Goal: Task Accomplishment & Management: Manage account settings

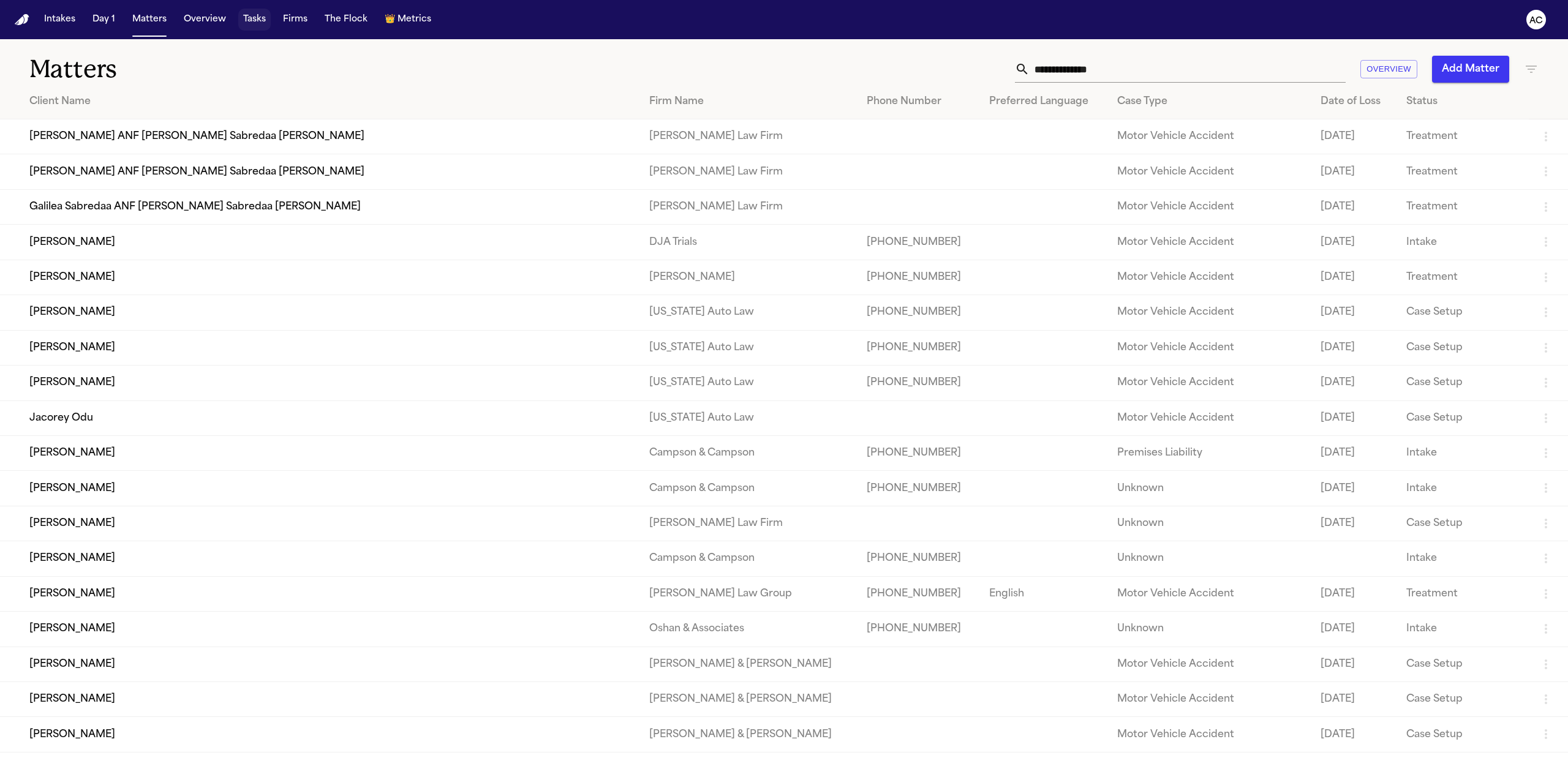
click at [256, 20] on button "Tasks" at bounding box center [254, 20] width 32 height 22
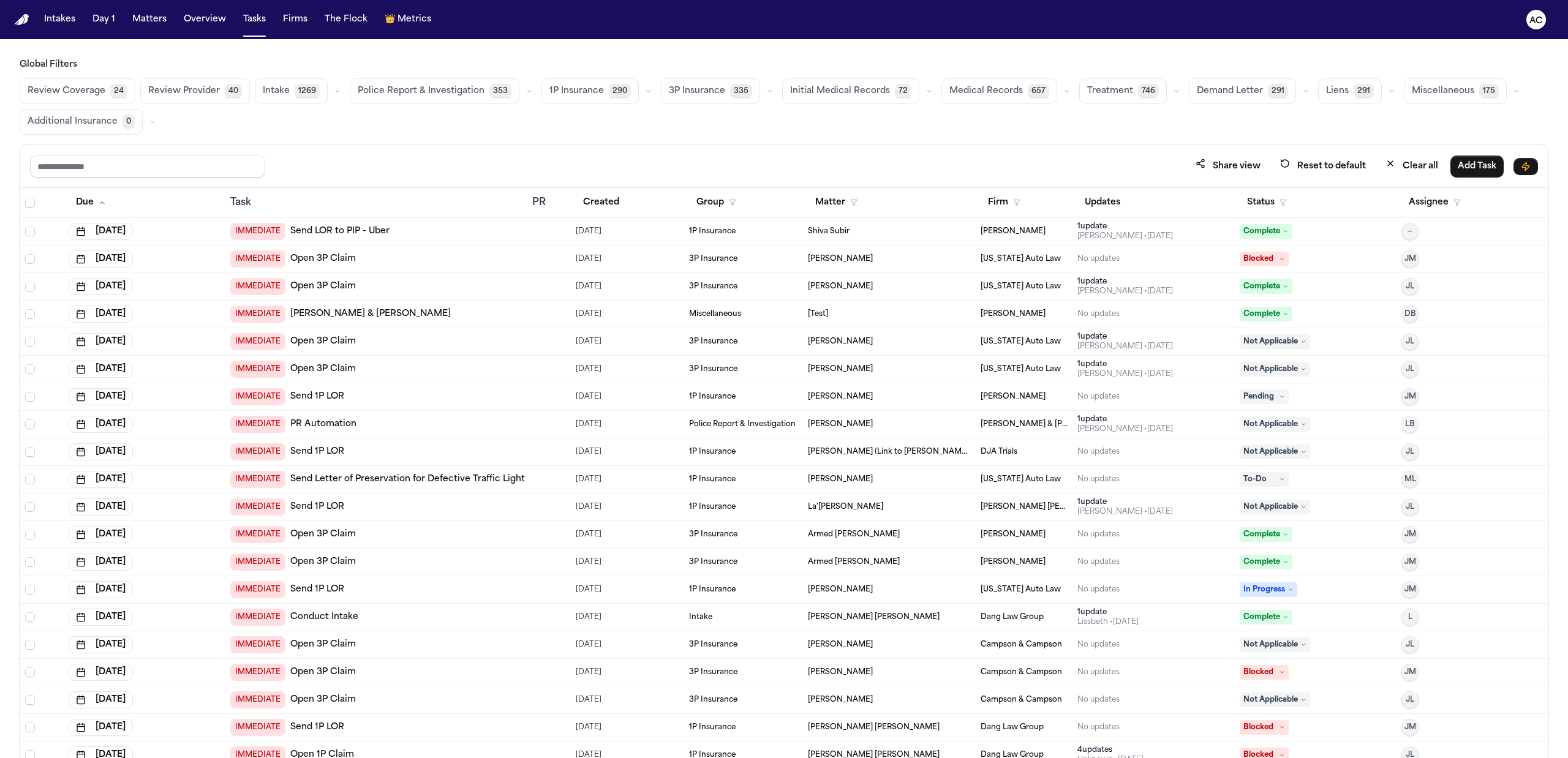
click at [849, 84] on button "Initial Medical Records 72" at bounding box center [850, 91] width 137 height 26
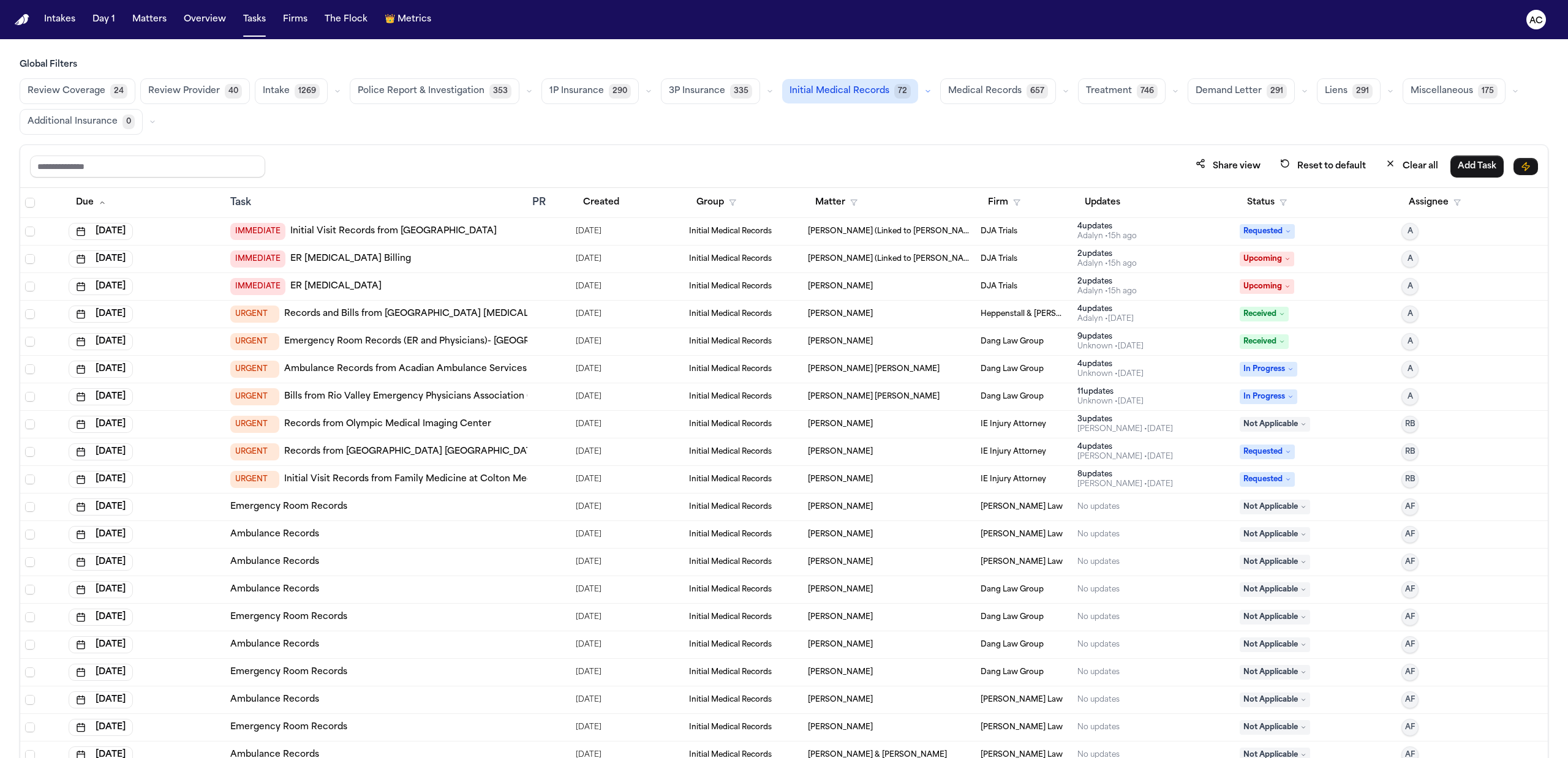
click at [964, 91] on span "Medical Records" at bounding box center [984, 91] width 73 height 12
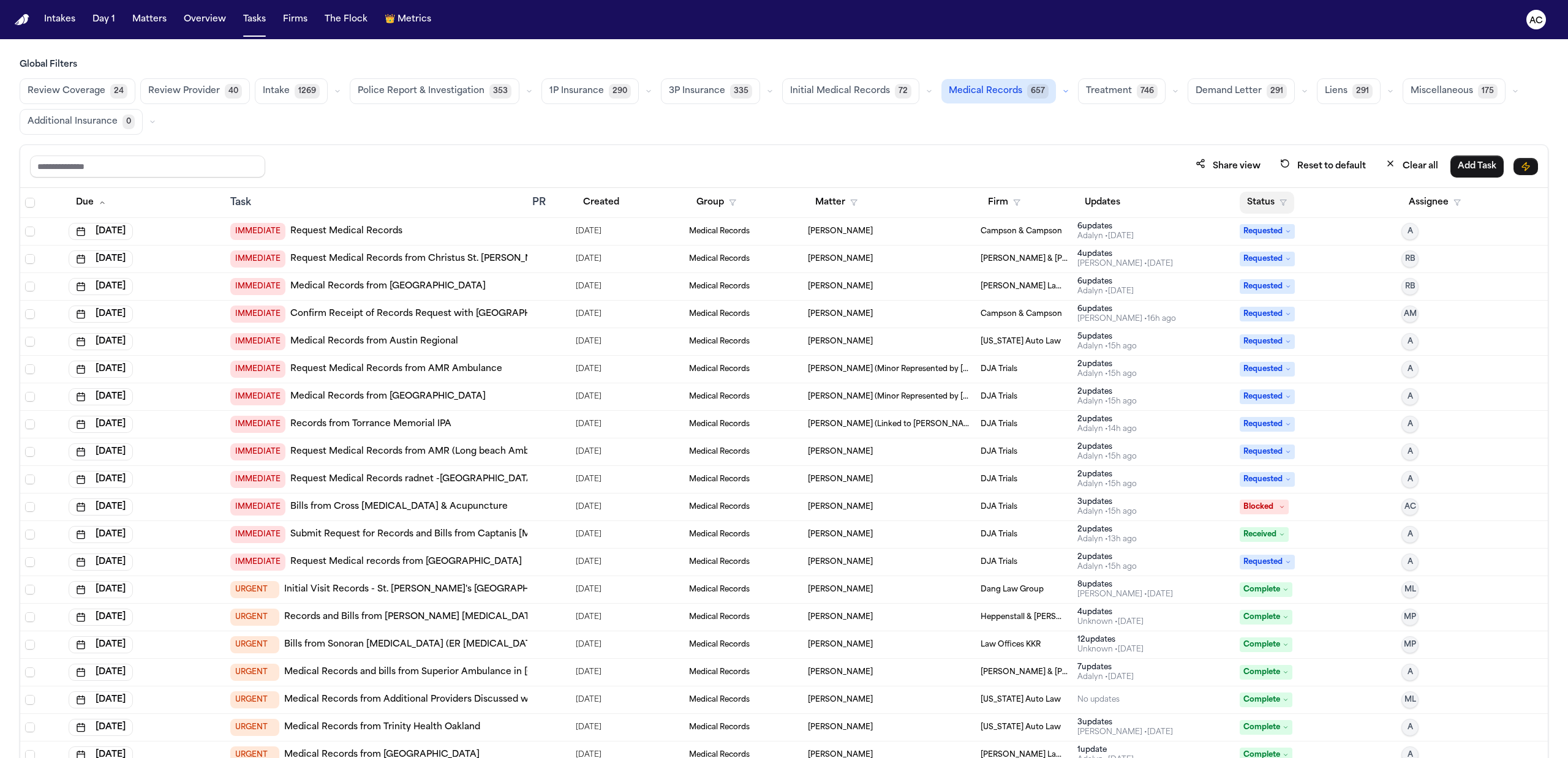
click at [1259, 201] on button "Status" at bounding box center [1266, 202] width 54 height 22
click at [1272, 310] on div "Pending" at bounding box center [1302, 310] width 103 height 14
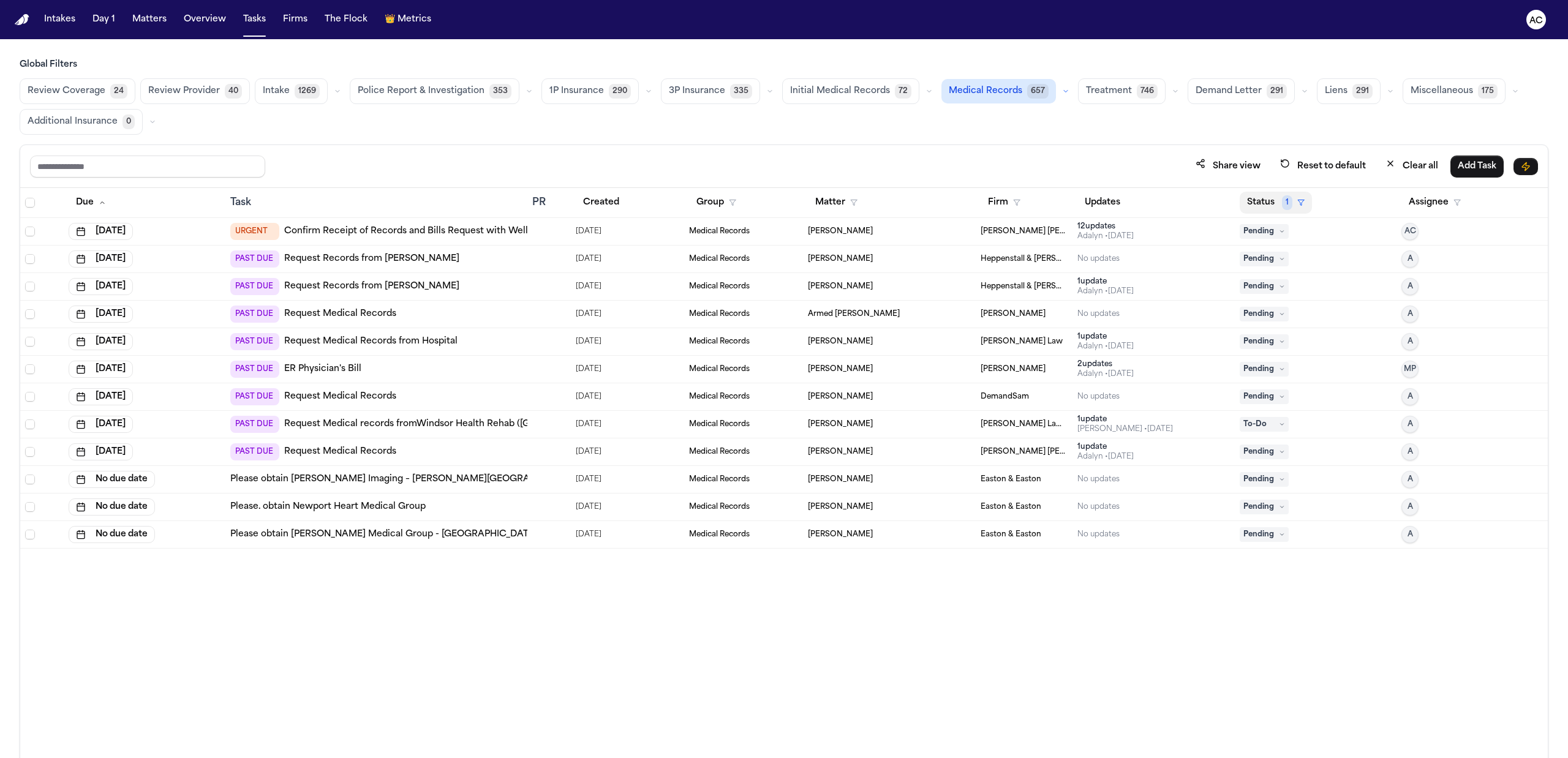
click at [1292, 199] on button "Status 1" at bounding box center [1275, 202] width 72 height 22
click at [1306, 353] on div "In Progress" at bounding box center [1312, 354] width 103 height 14
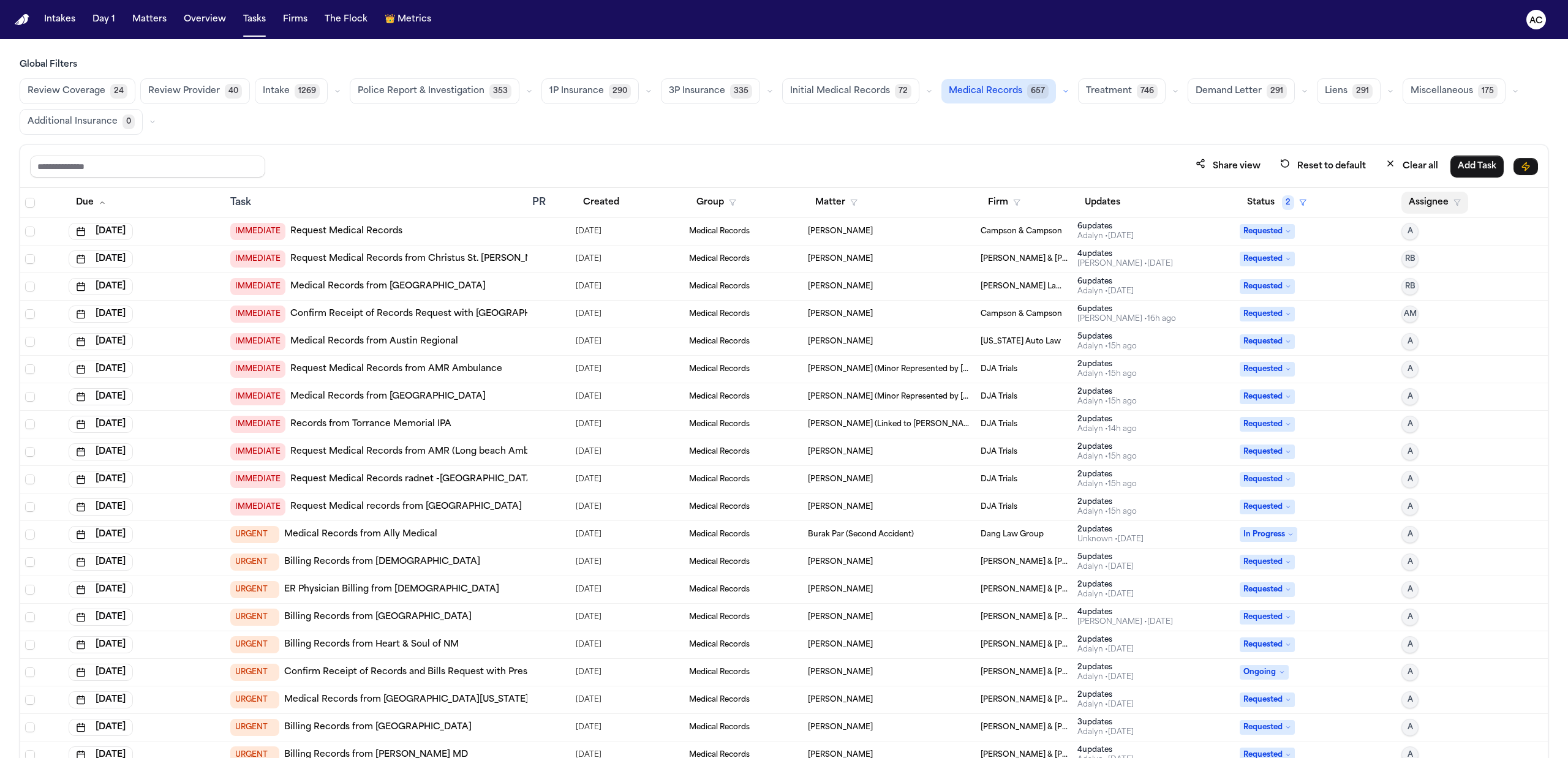
click at [1415, 204] on button "Assignee" at bounding box center [1434, 202] width 67 height 22
click at [1014, 199] on button "Firm" at bounding box center [1004, 202] width 47 height 22
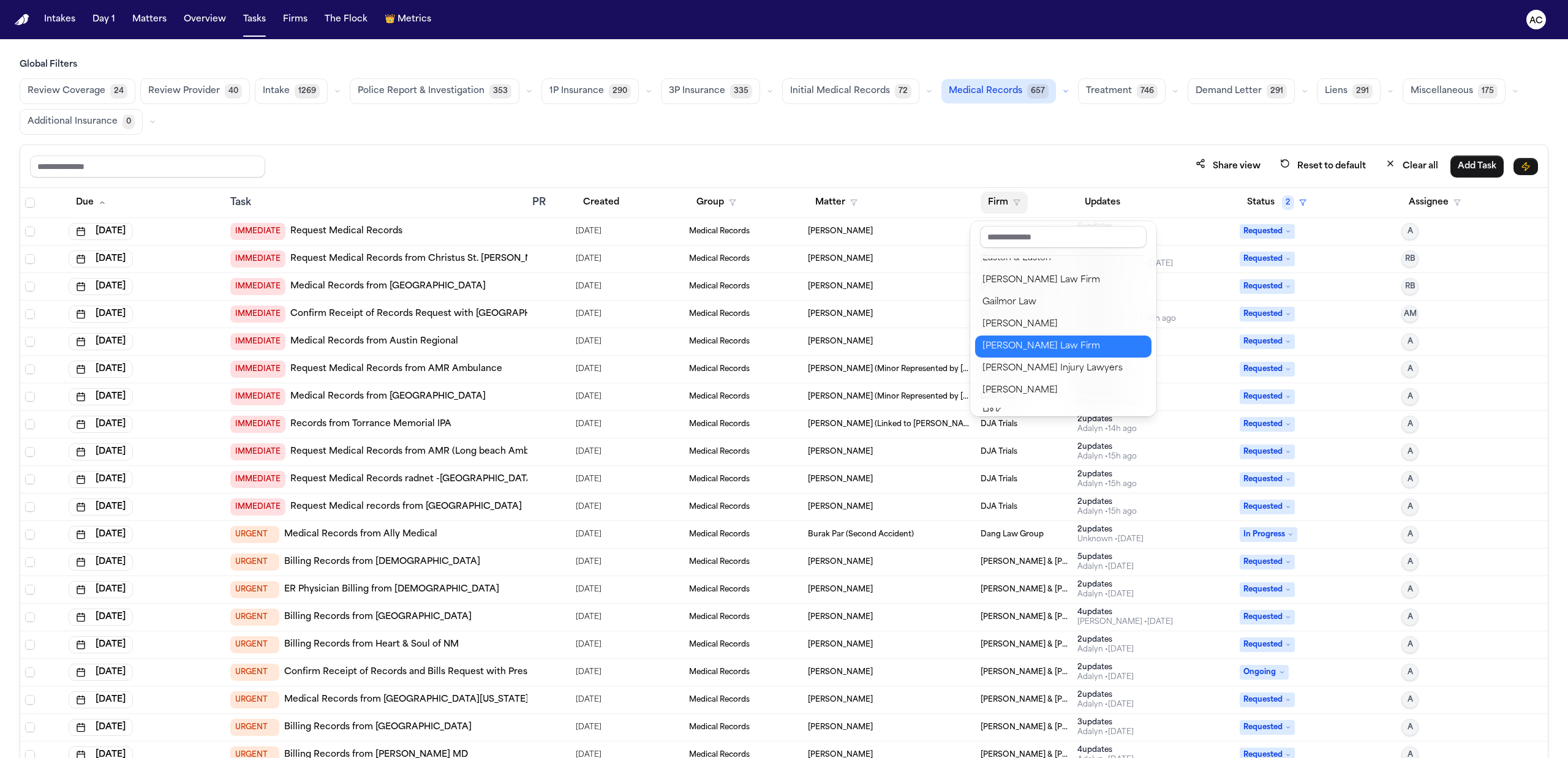
scroll to position [326, 0]
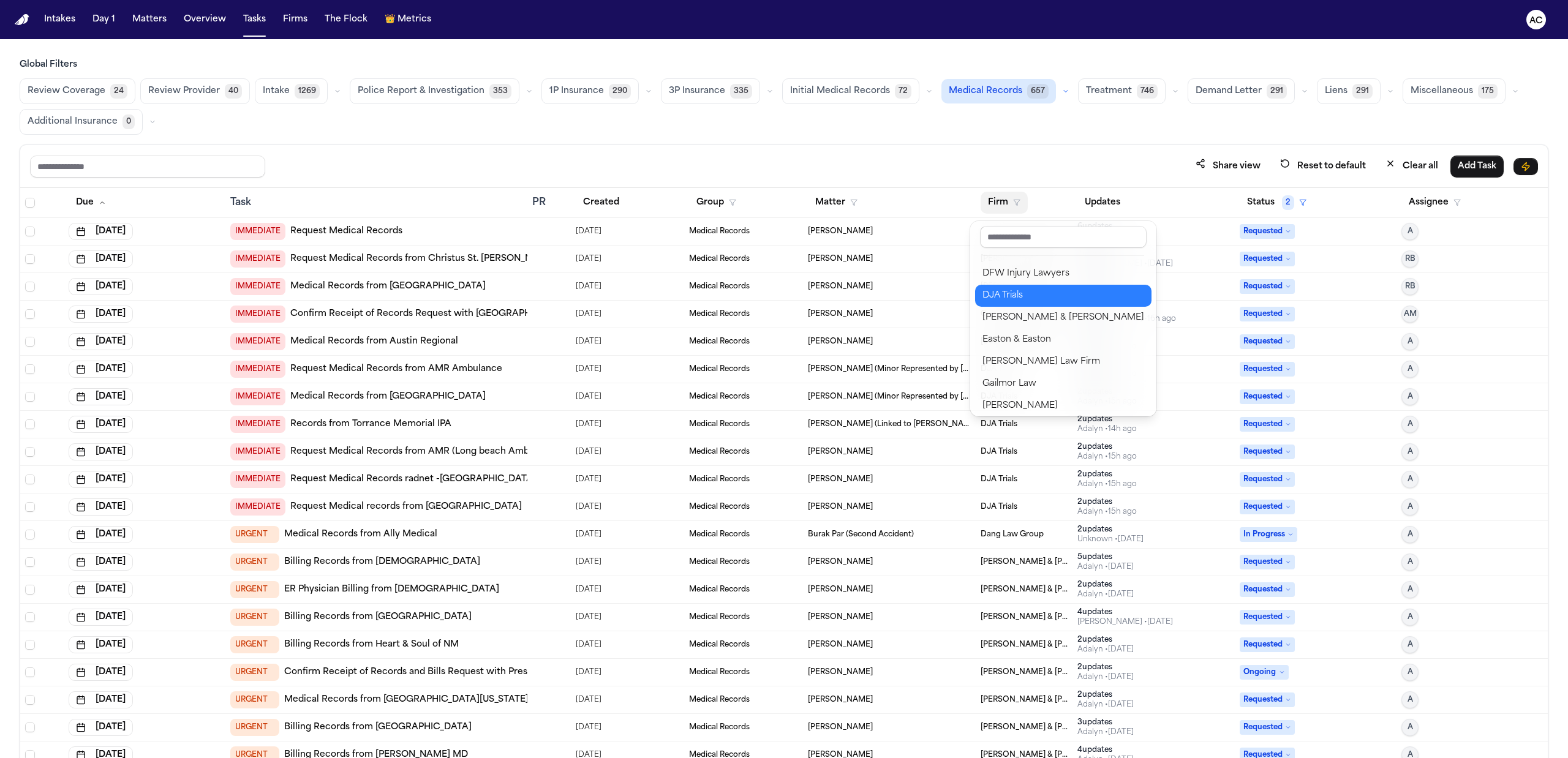
click at [1035, 292] on div "DJA Trials" at bounding box center [1063, 296] width 161 height 14
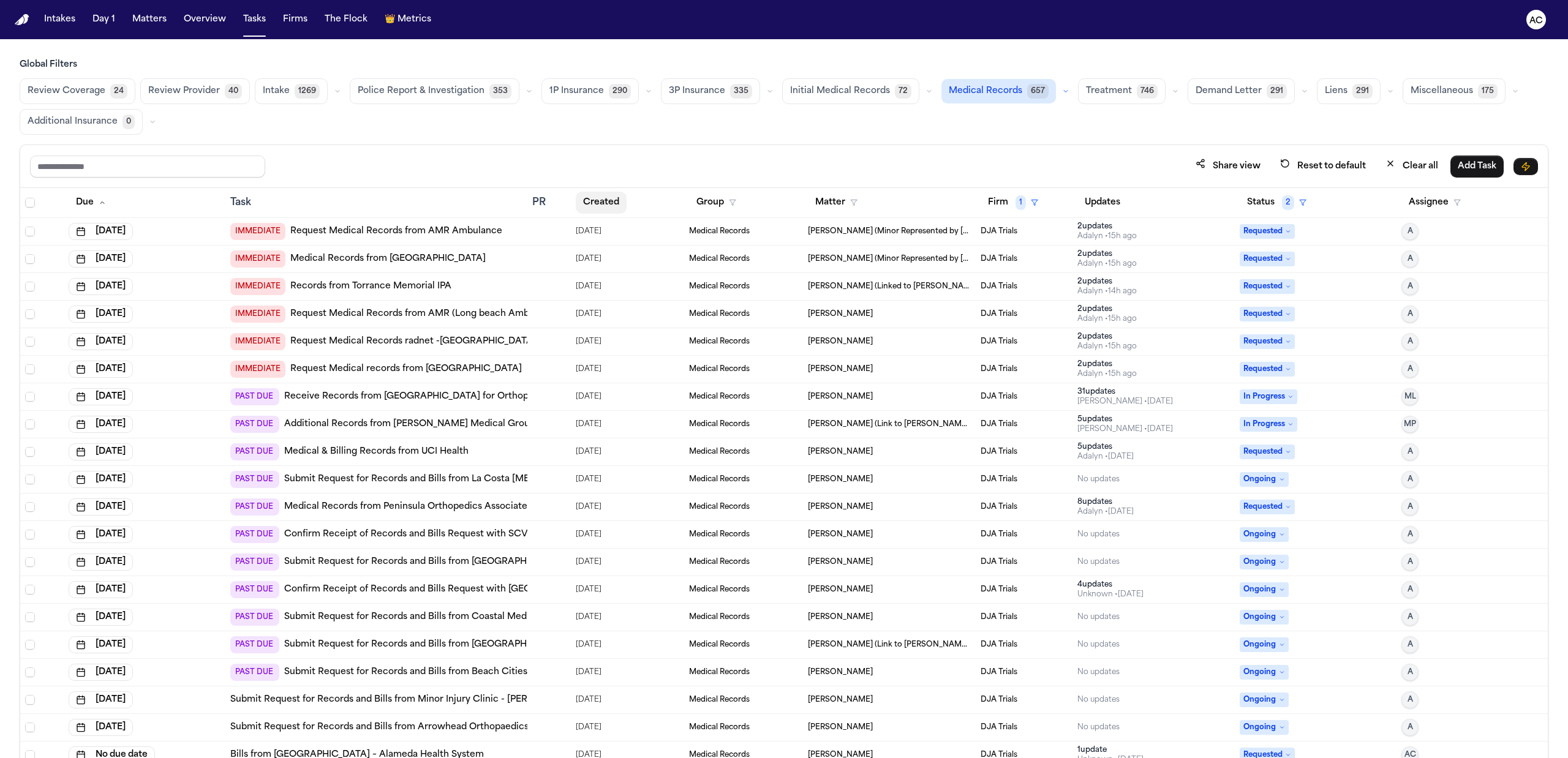
click at [619, 201] on button "Created" at bounding box center [601, 202] width 51 height 22
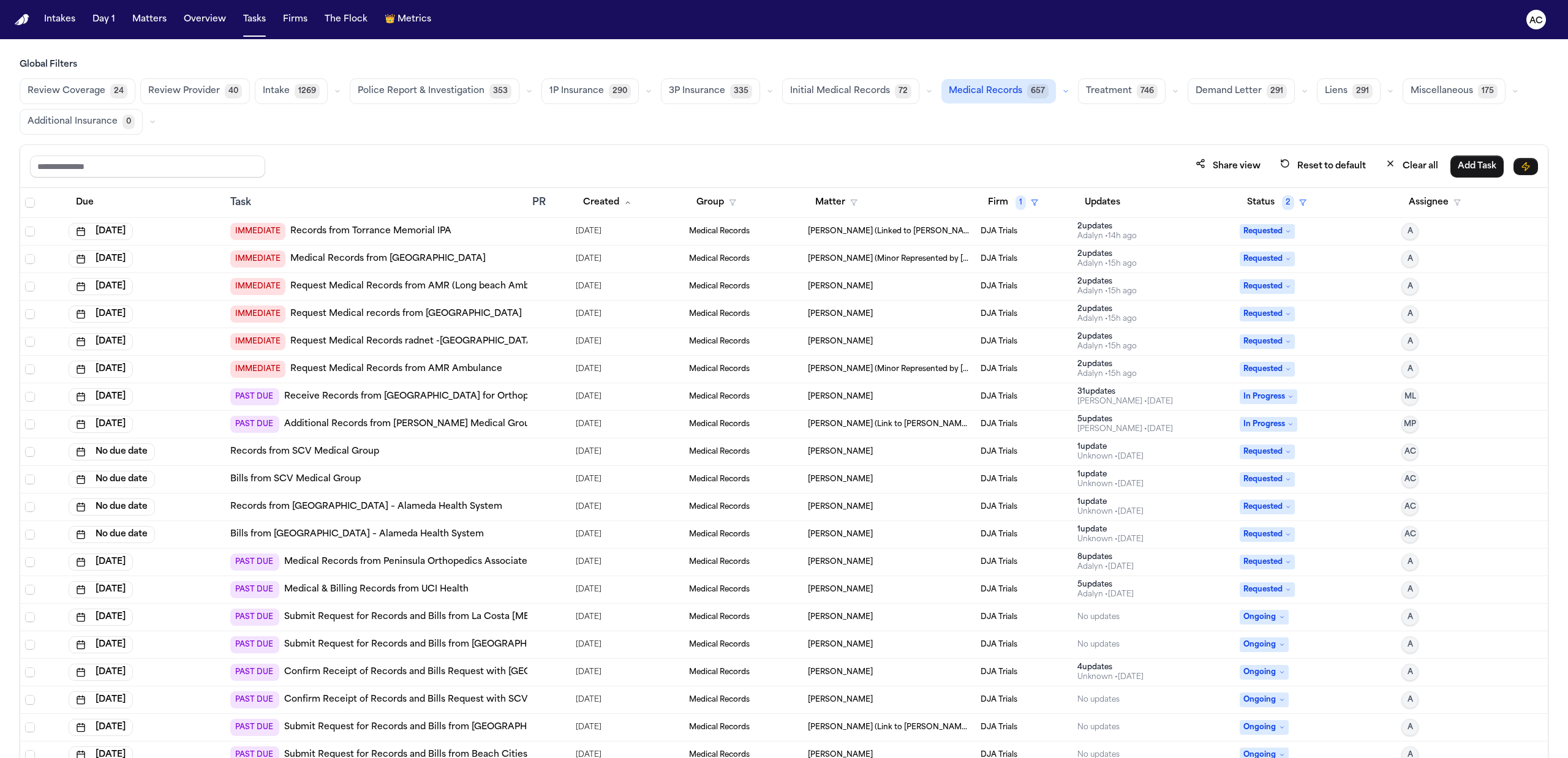
click at [576, 394] on span "03/06/2025" at bounding box center [588, 397] width 26 height 17
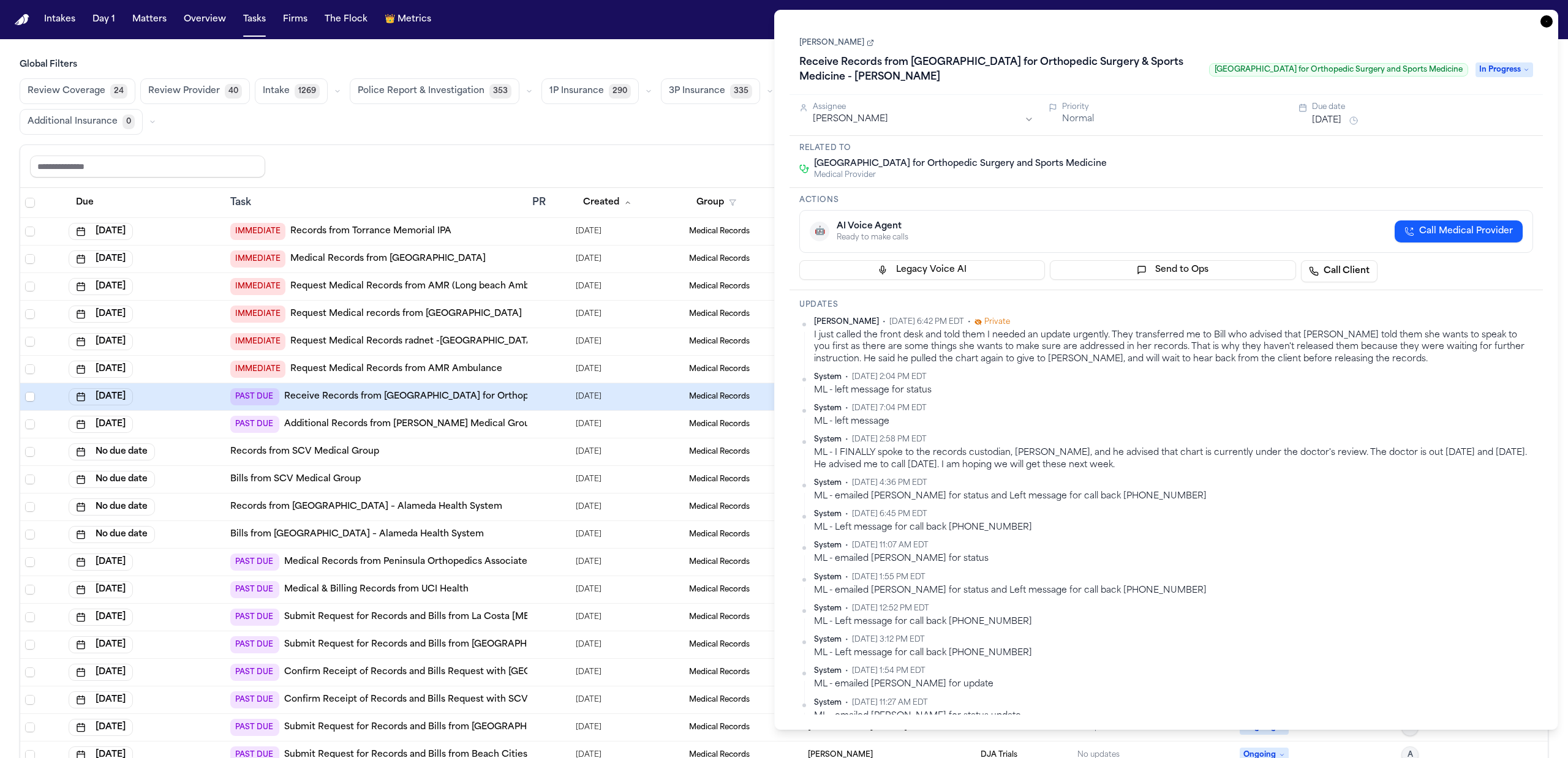
click at [480, 400] on link "Receive Records from West Coast Center for Orthopedic Surgery & Sports Medicine…" at bounding box center [517, 397] width 466 height 12
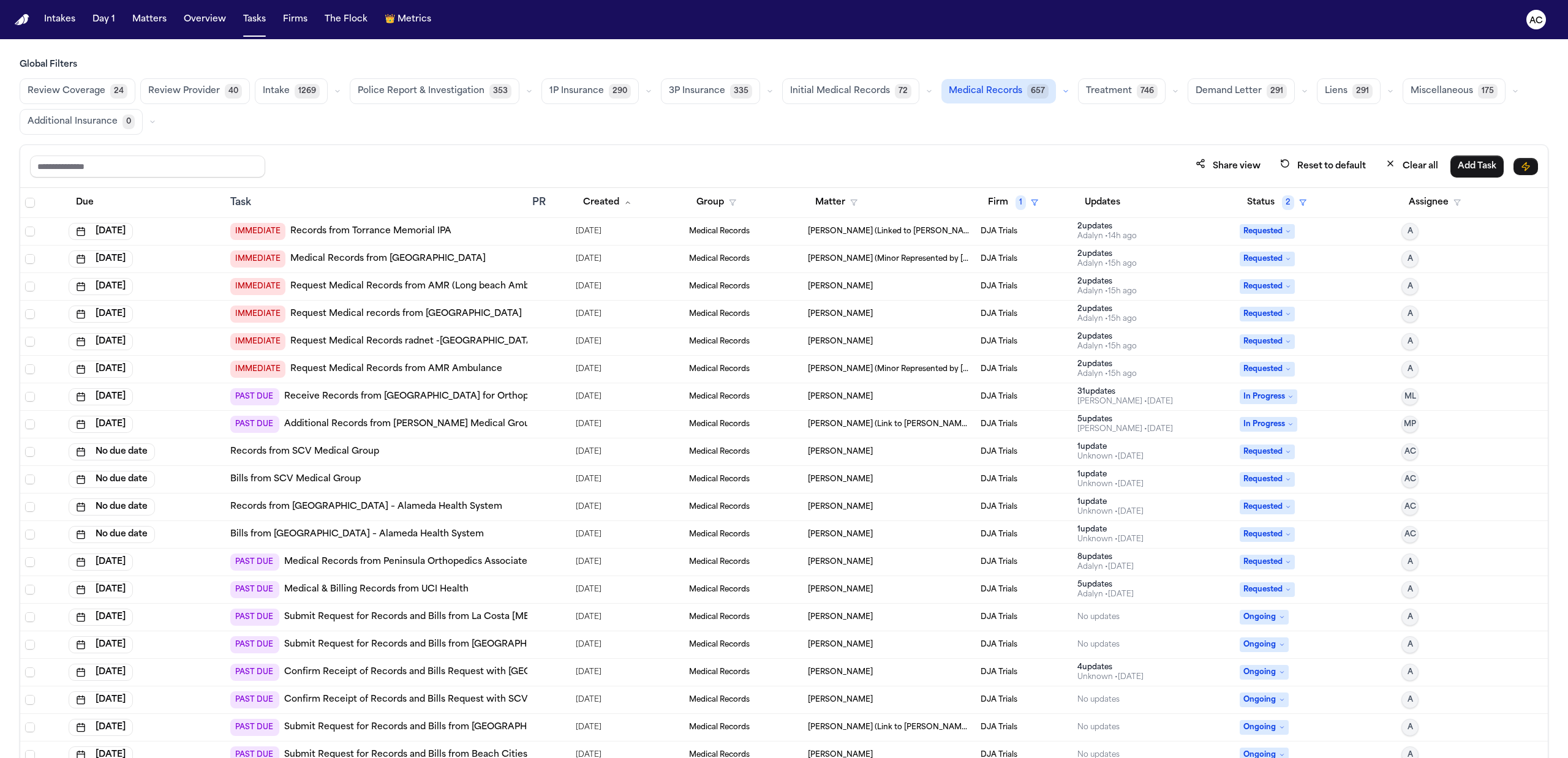
click at [435, 425] on link "Additional Records from [PERSON_NAME] Medical Group" at bounding box center [410, 424] width 251 height 12
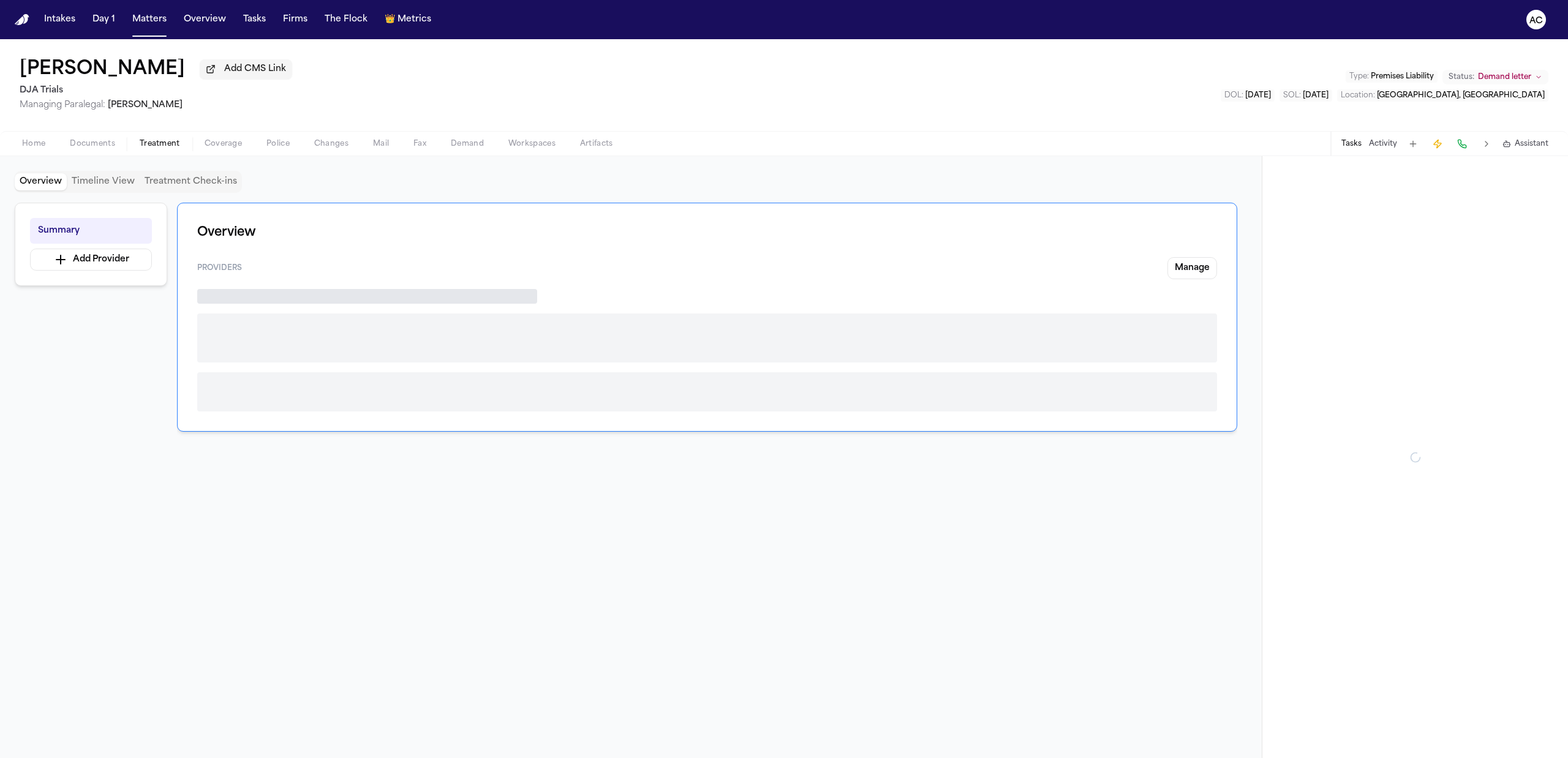
click at [162, 143] on span "Treatment" at bounding box center [160, 144] width 40 height 10
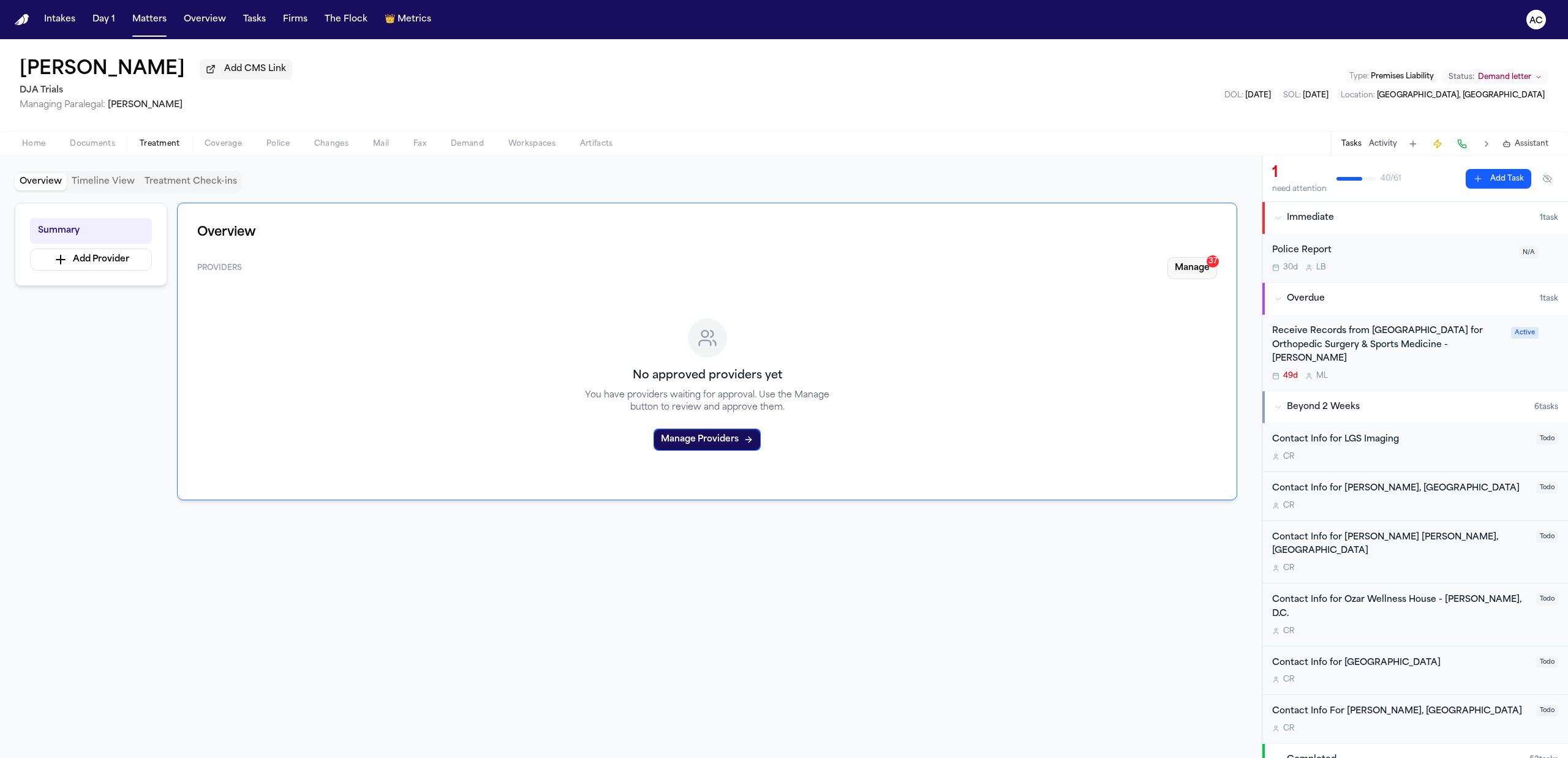
click at [1191, 263] on button "Manage 37" at bounding box center [1192, 268] width 50 height 22
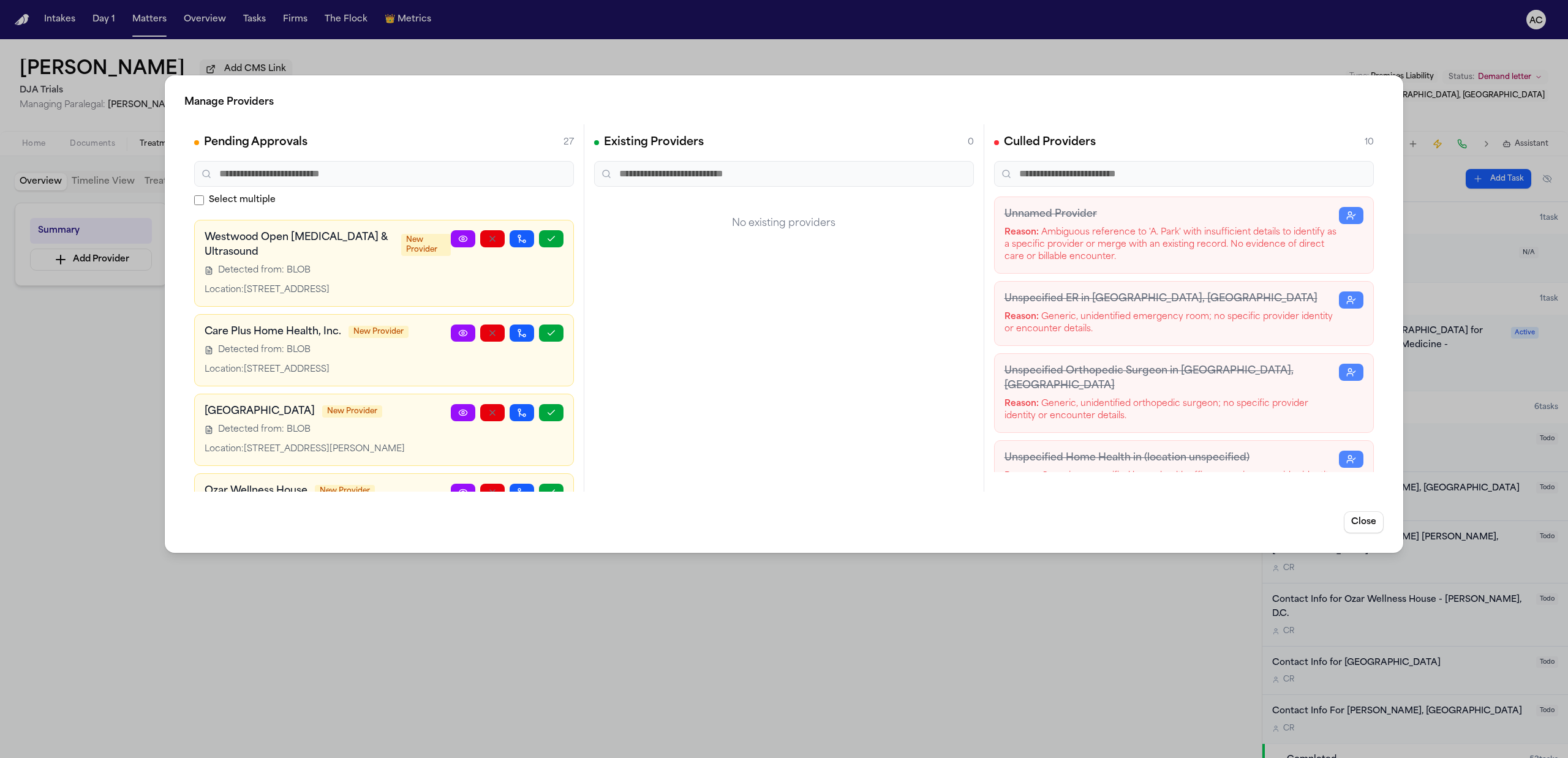
scroll to position [1878, 0]
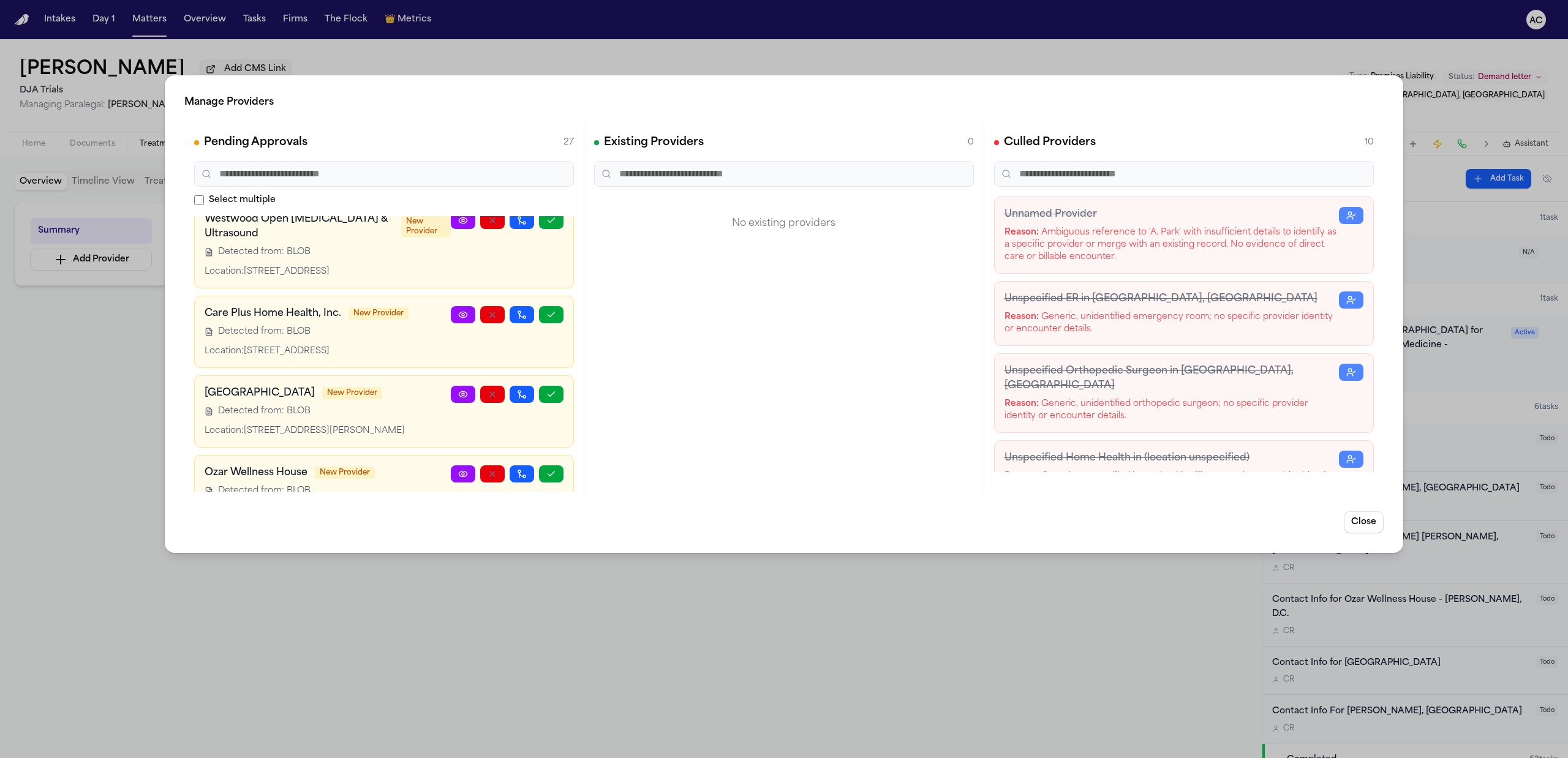
click at [458, 131] on icon at bounding box center [463, 126] width 10 height 10
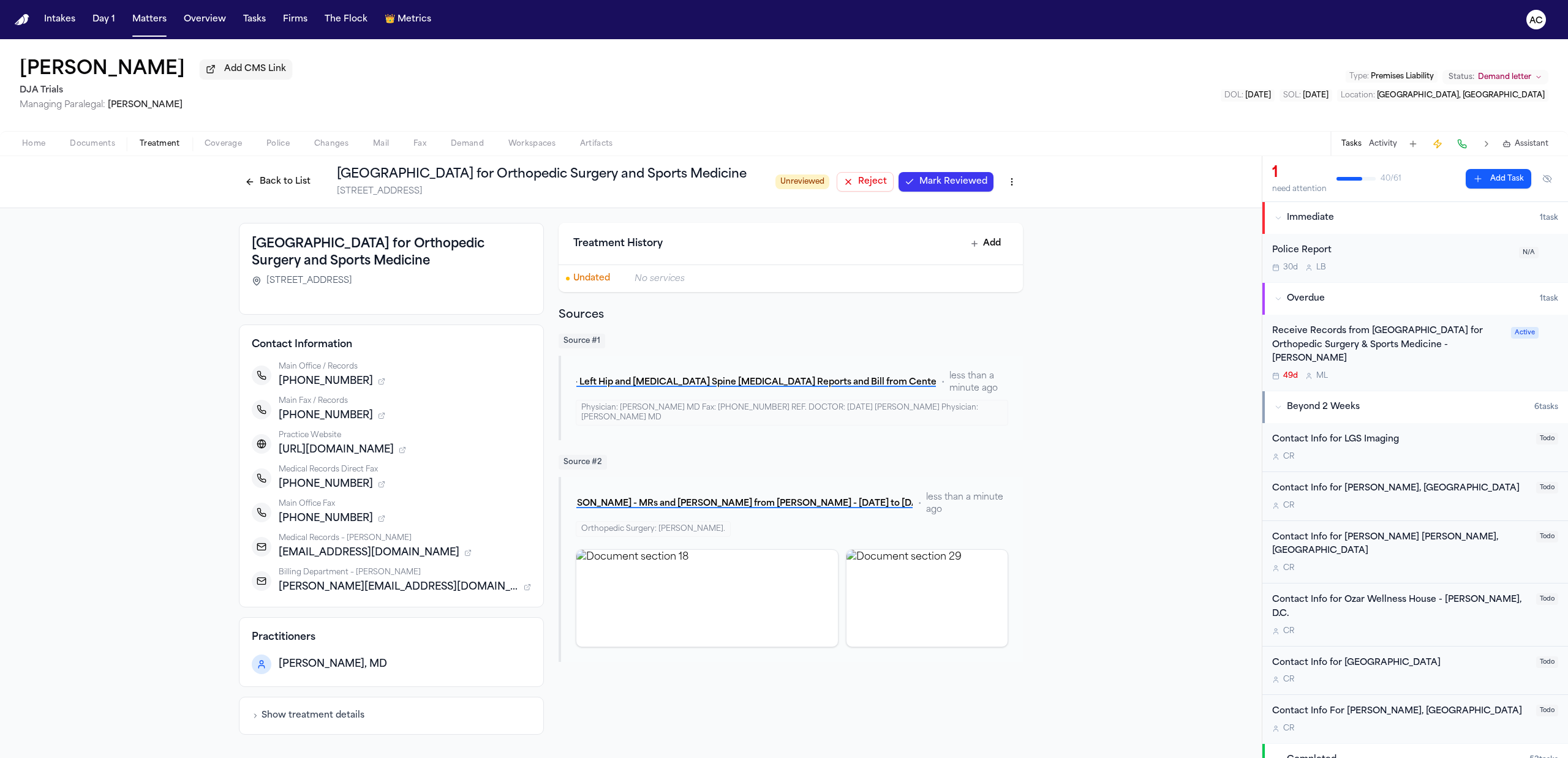
click at [275, 187] on button "Back to List" at bounding box center [277, 182] width 78 height 20
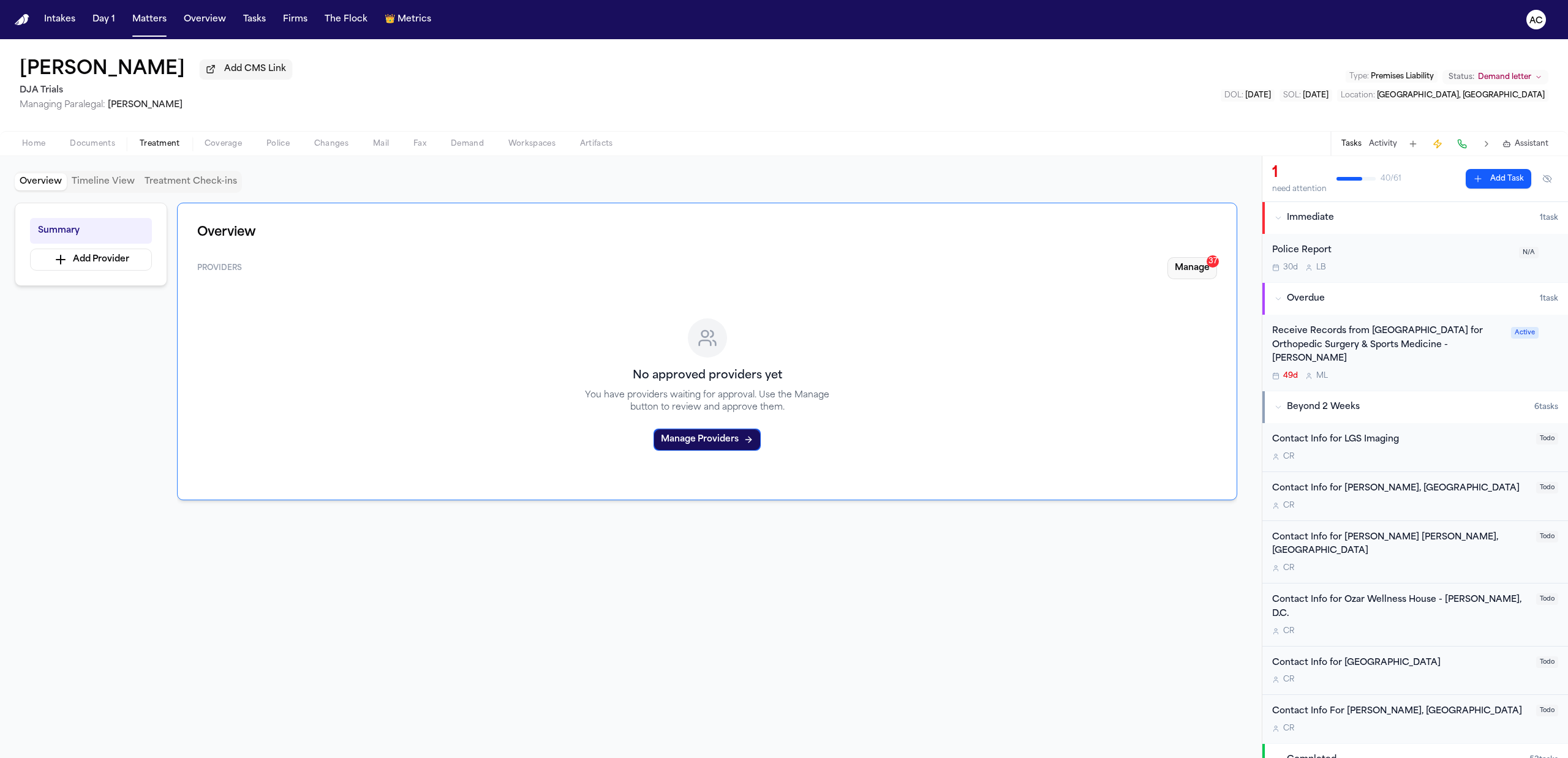
click at [1196, 266] on button "Manage 37" at bounding box center [1192, 268] width 50 height 22
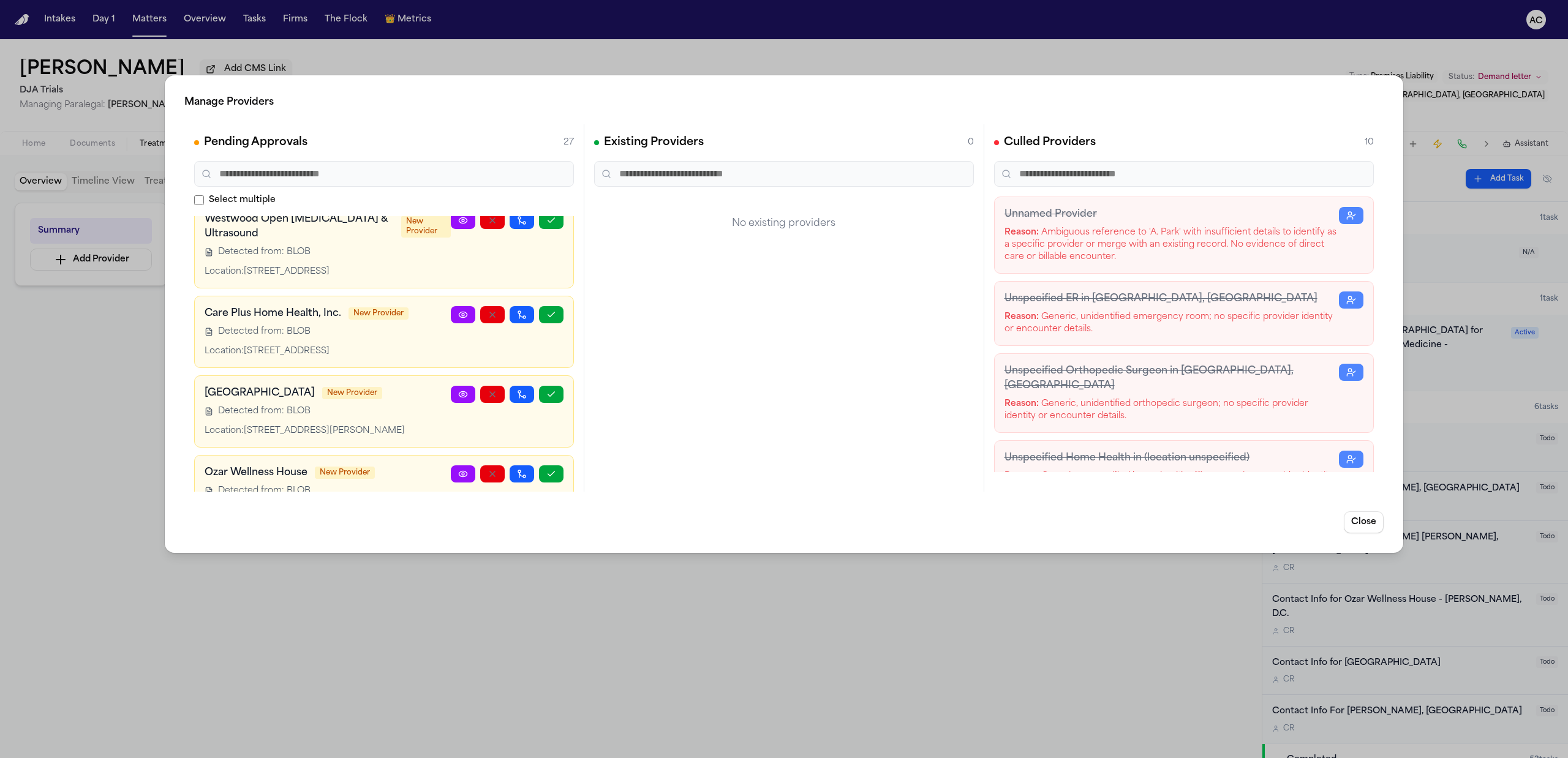
scroll to position [1797, 0]
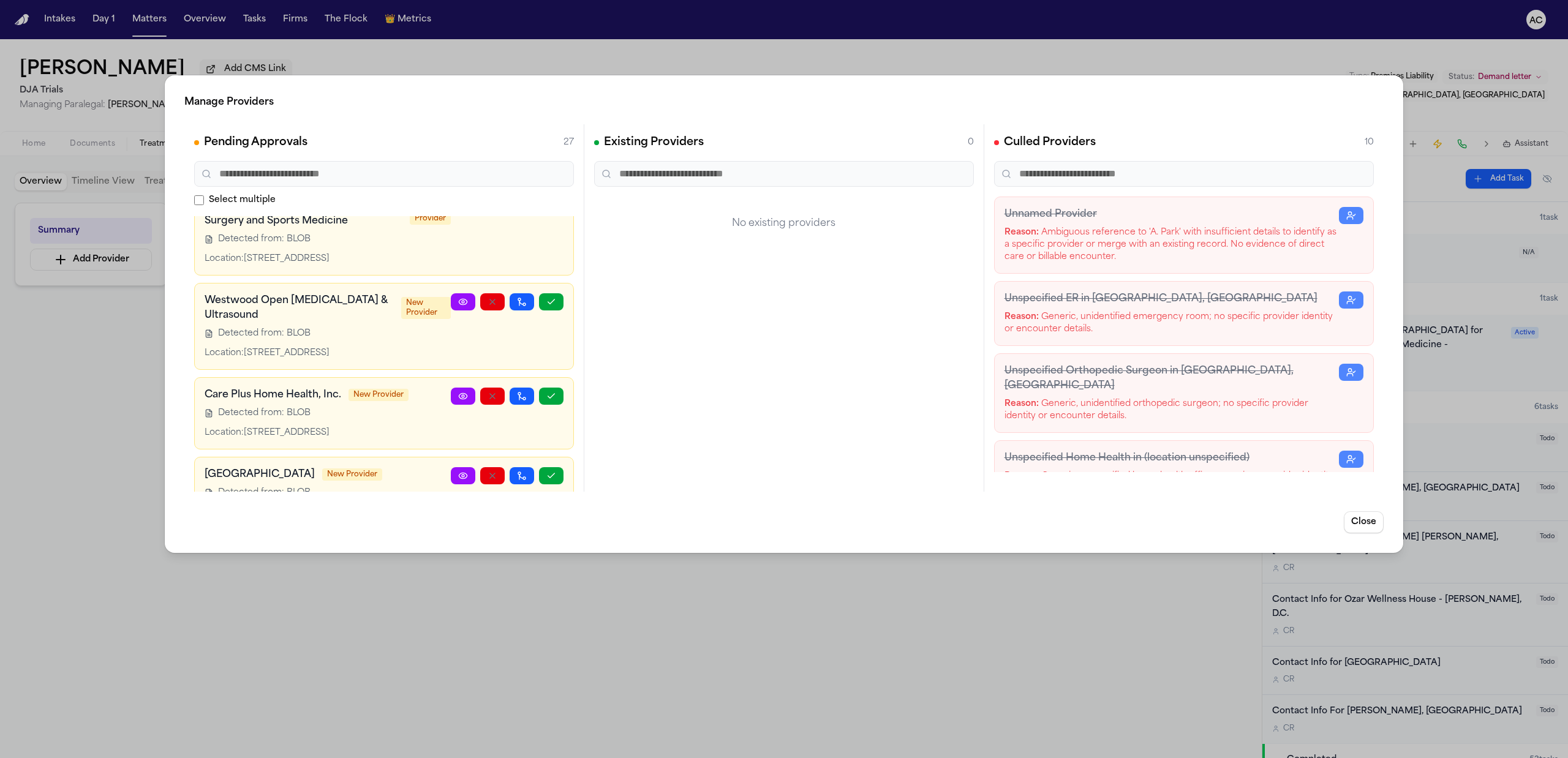
click at [451, 216] on link at bounding box center [463, 207] width 24 height 17
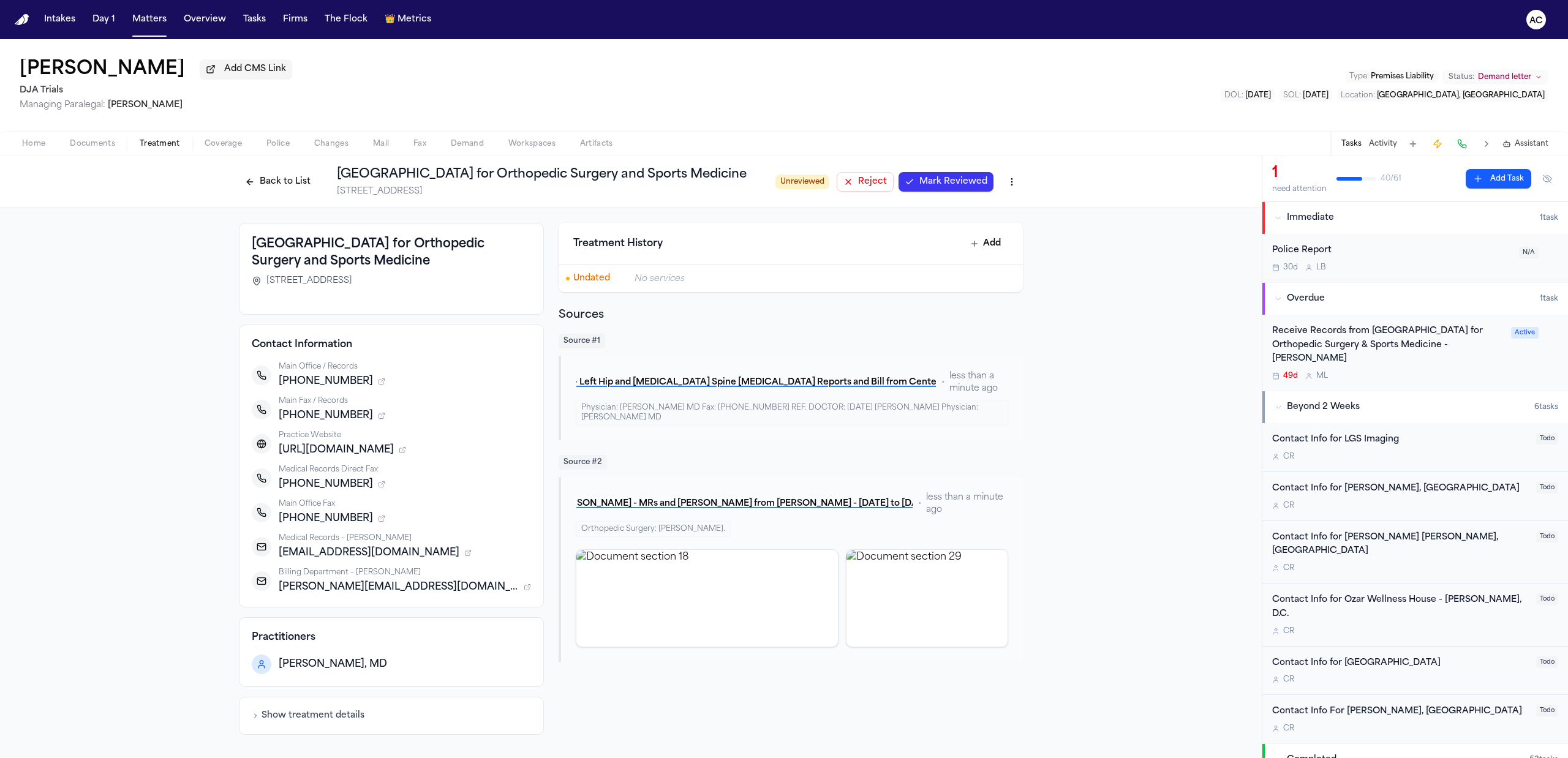
click at [71, 558] on div "West Coast Center for Orthopedic Surgery and Sports Medicine 1200 Rosecrans Ave…" at bounding box center [630, 479] width 1261 height 541
drag, startPoint x: 340, startPoint y: 394, endPoint x: 281, endPoint y: 389, distance: 59.2
click at [281, 389] on span "+13104169700" at bounding box center [326, 382] width 94 height 14
copy span "3104169700"
click at [289, 187] on button "Back to List" at bounding box center [277, 182] width 78 height 20
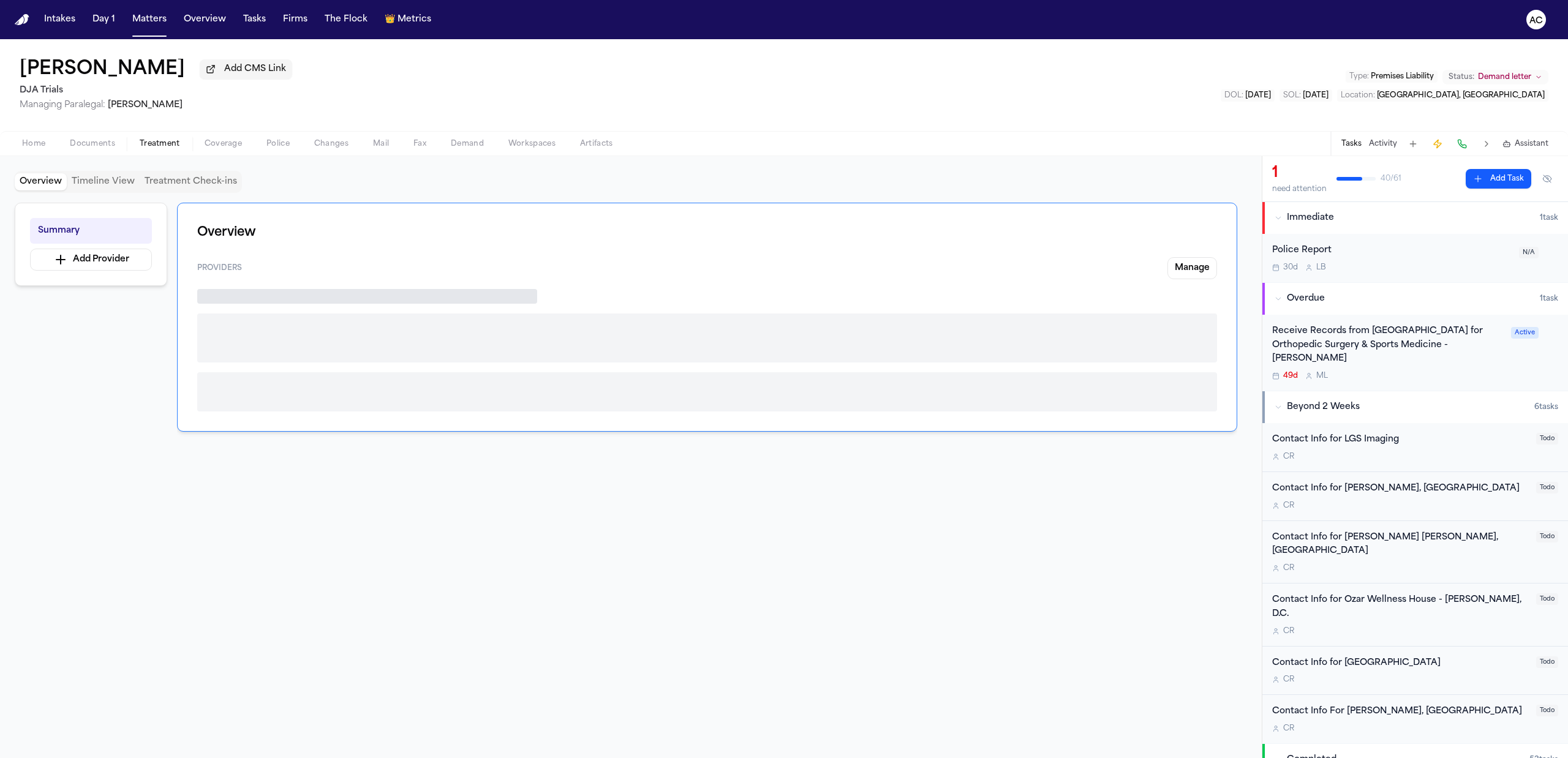
click at [4, 135] on div "Home Documents Treatment Coverage Police Changes Mail Fax Demand Workspaces Art…" at bounding box center [784, 143] width 1568 height 24
click at [22, 136] on button "Home" at bounding box center [34, 144] width 48 height 14
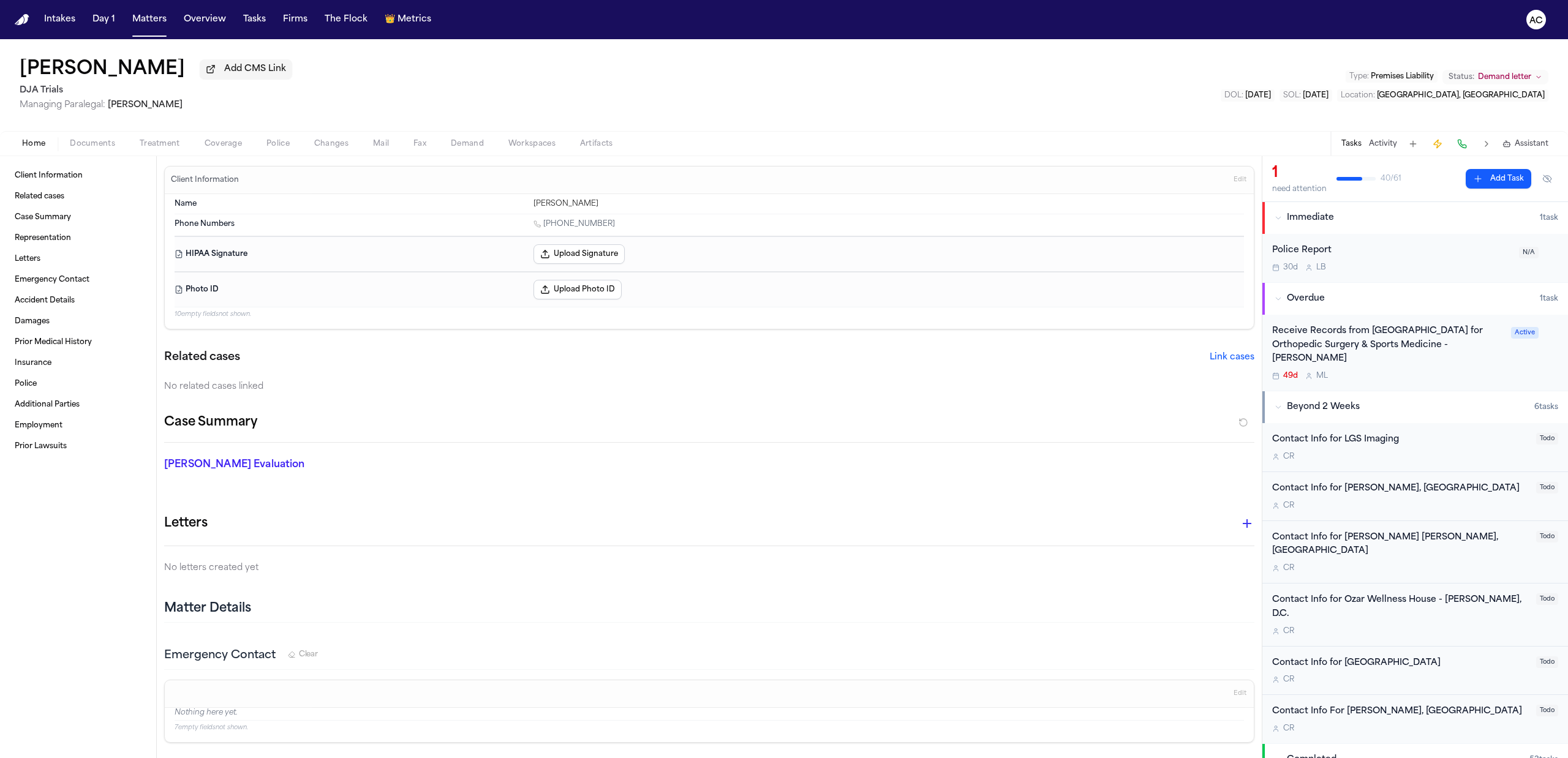
click at [99, 132] on div "Home Documents Treatment Coverage Police Changes Mail Fax Demand Workspaces Art…" at bounding box center [784, 143] width 1568 height 24
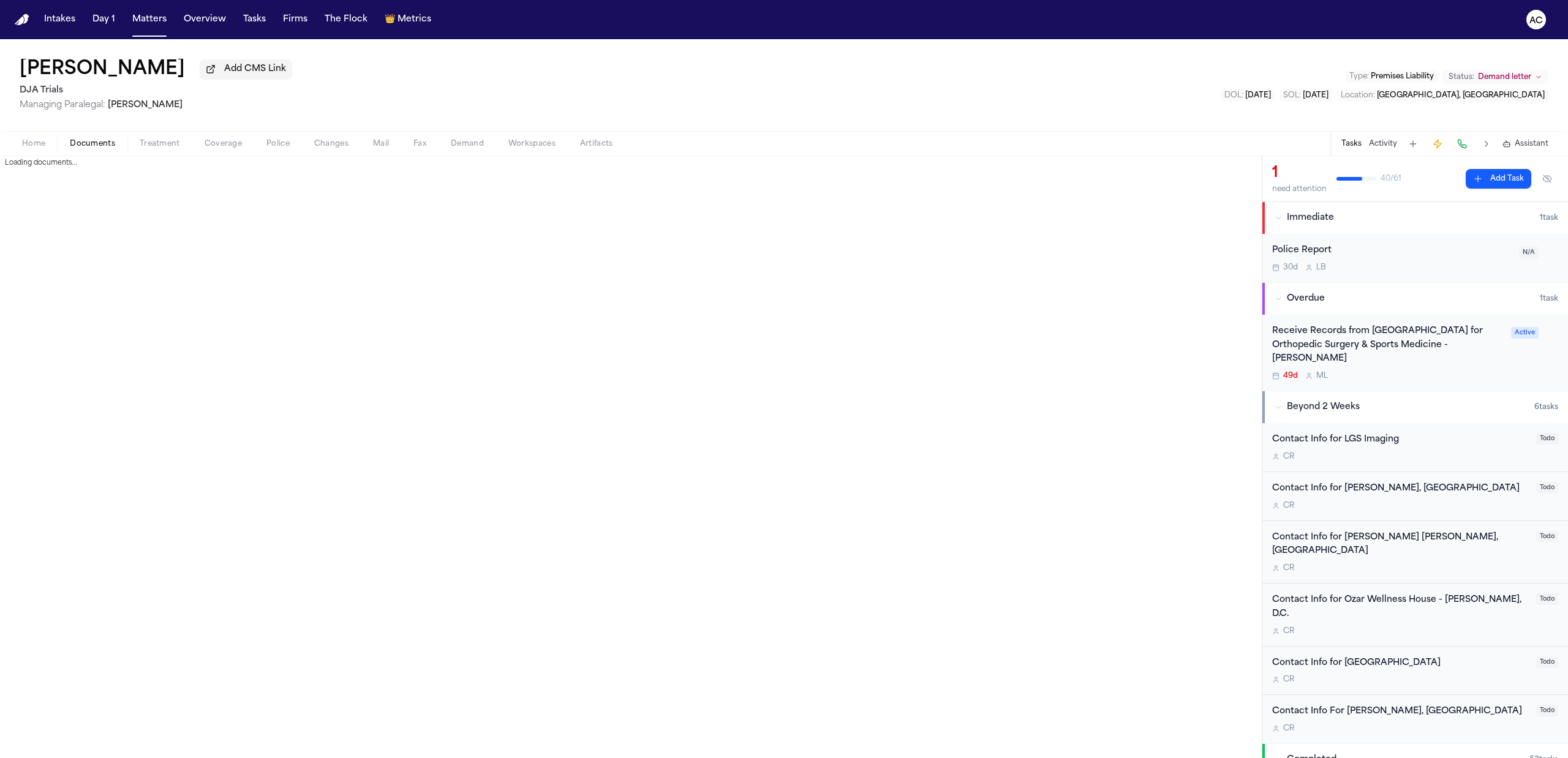
click at [103, 143] on span "Documents" at bounding box center [92, 144] width 45 height 10
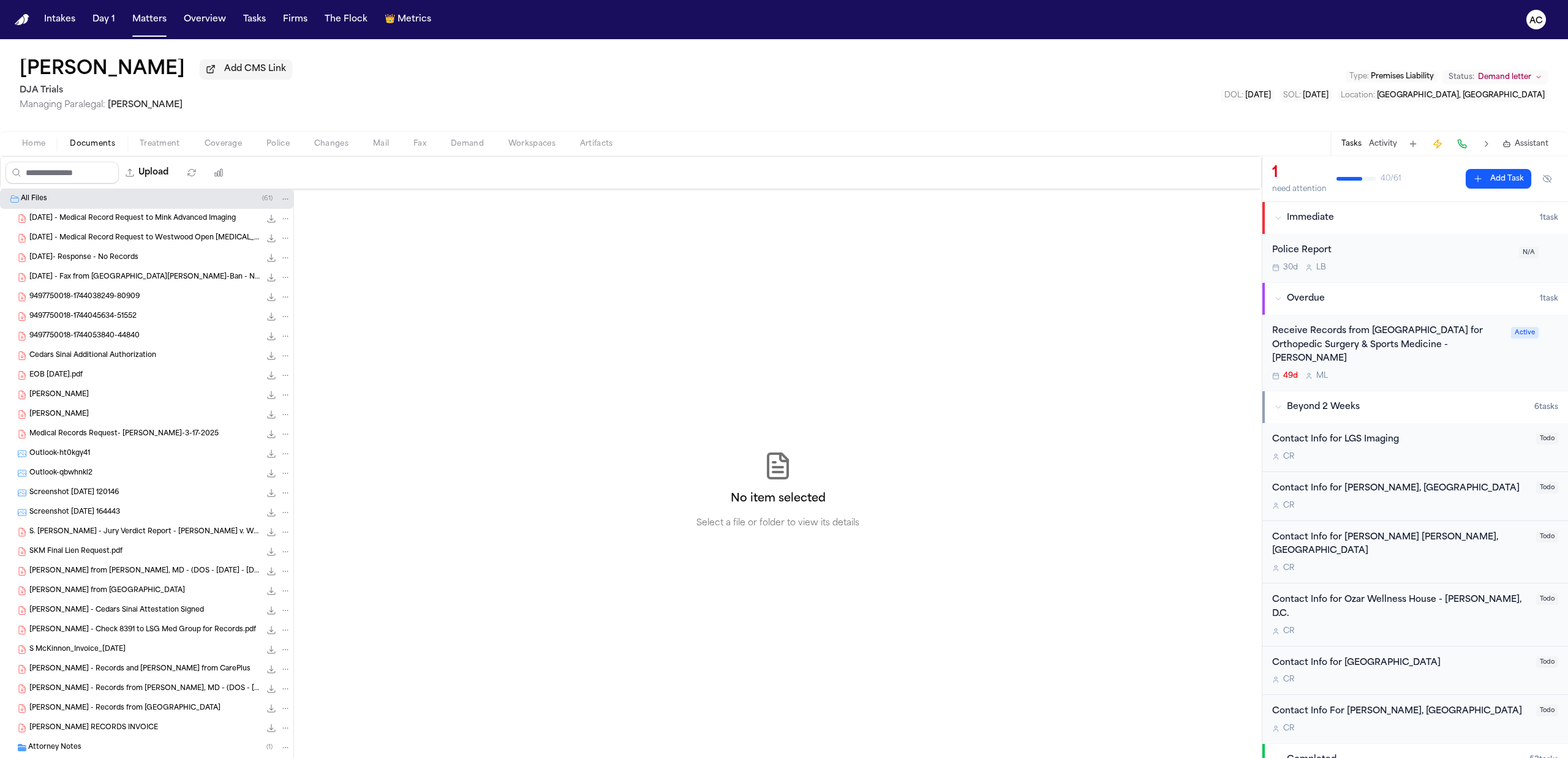
click at [161, 238] on span "2025.03.05 - Medical Record Request to Westwood Open MRI" at bounding box center [144, 239] width 231 height 11
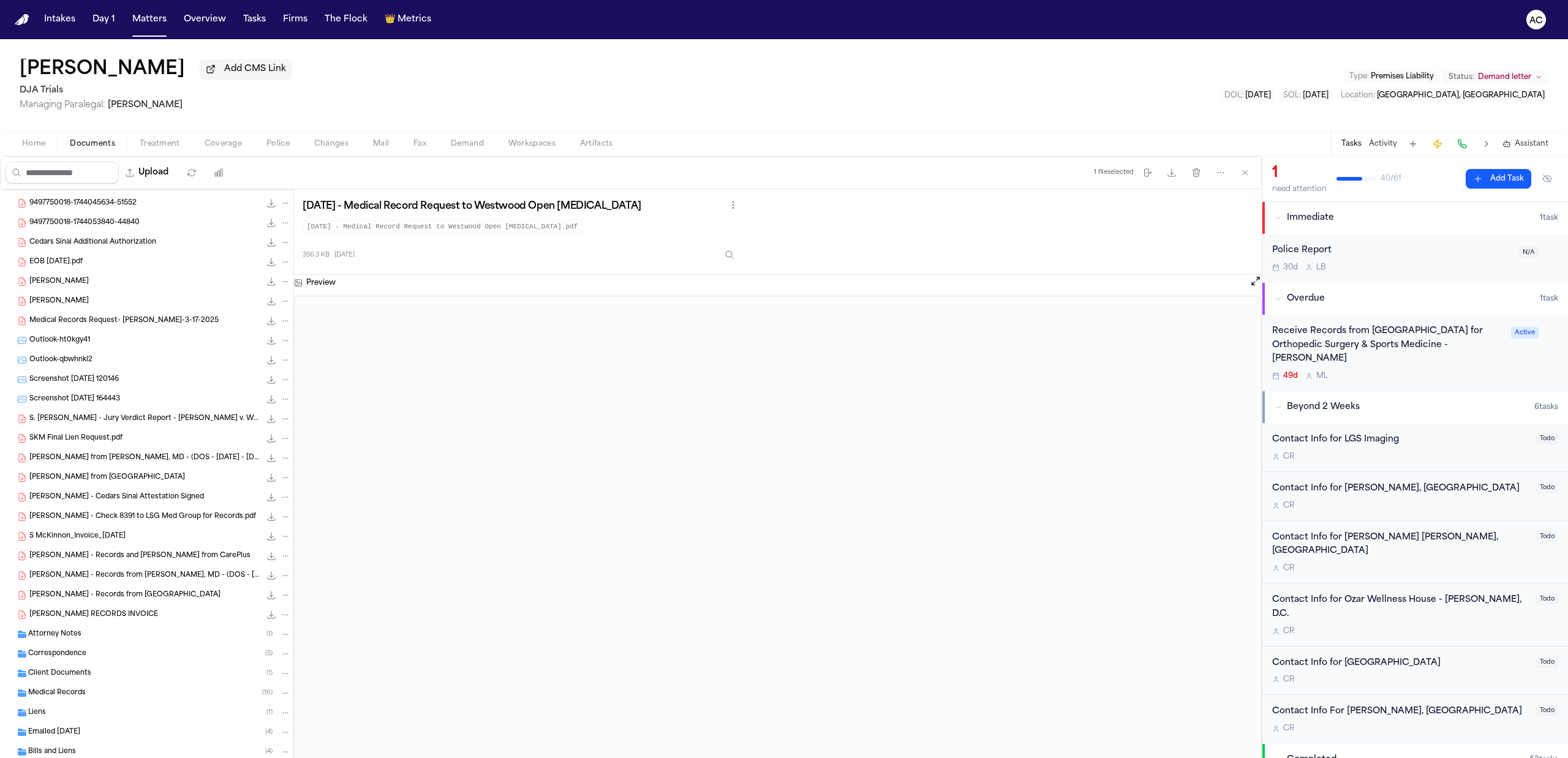
scroll to position [144, 0]
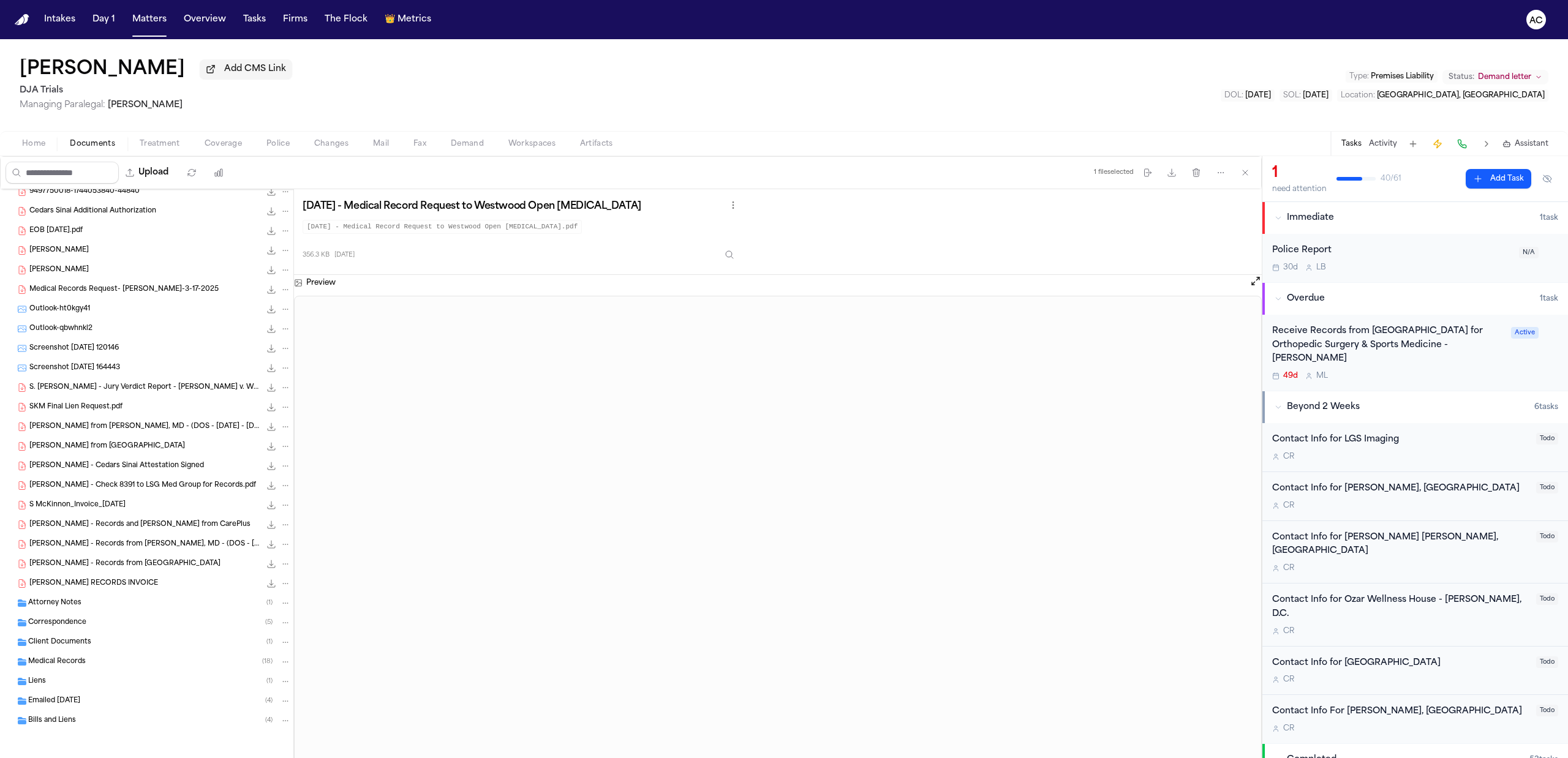
click at [136, 662] on div "Medical Records ( 18 )" at bounding box center [160, 662] width 263 height 11
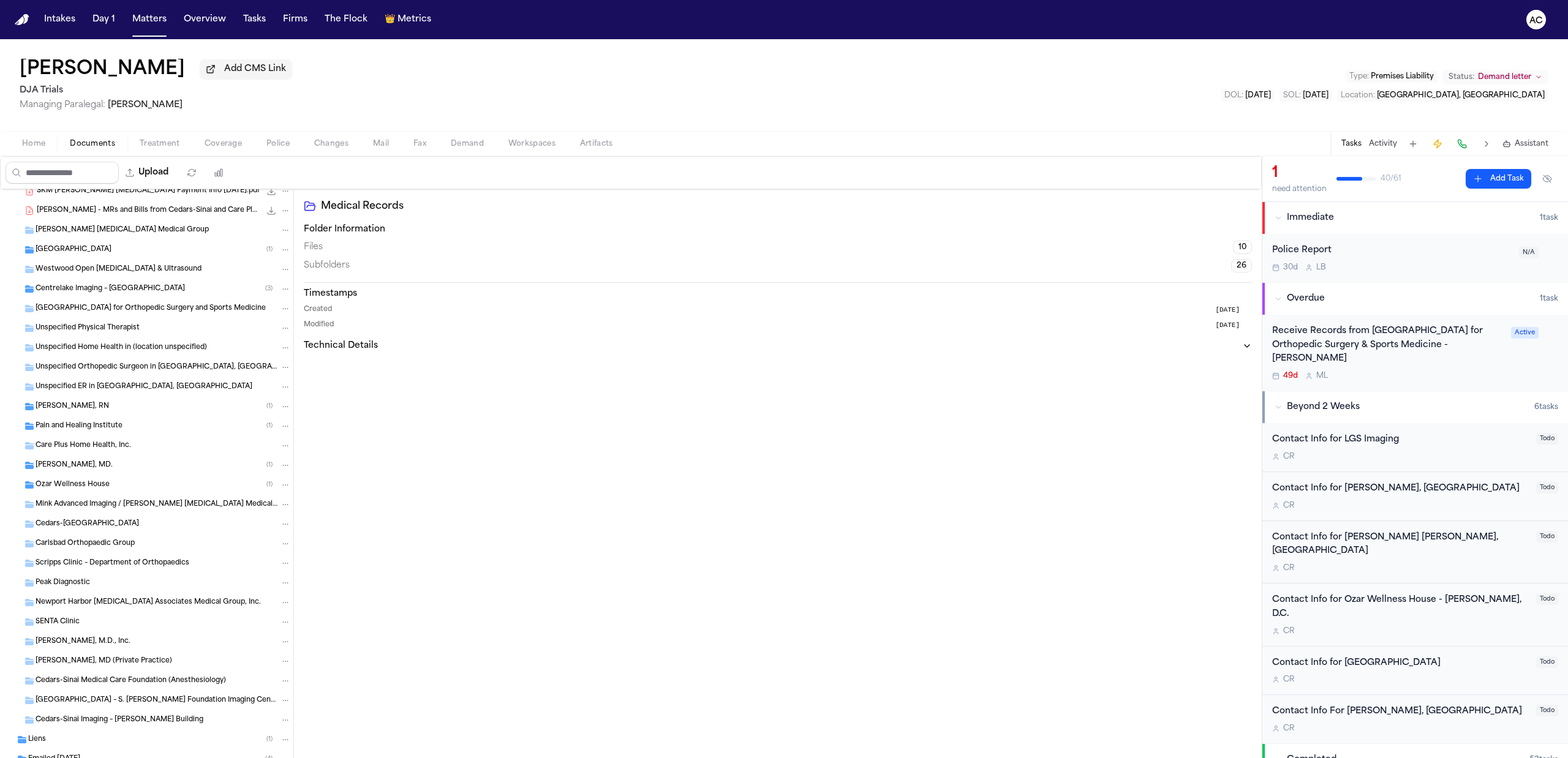
scroll to position [850, 0]
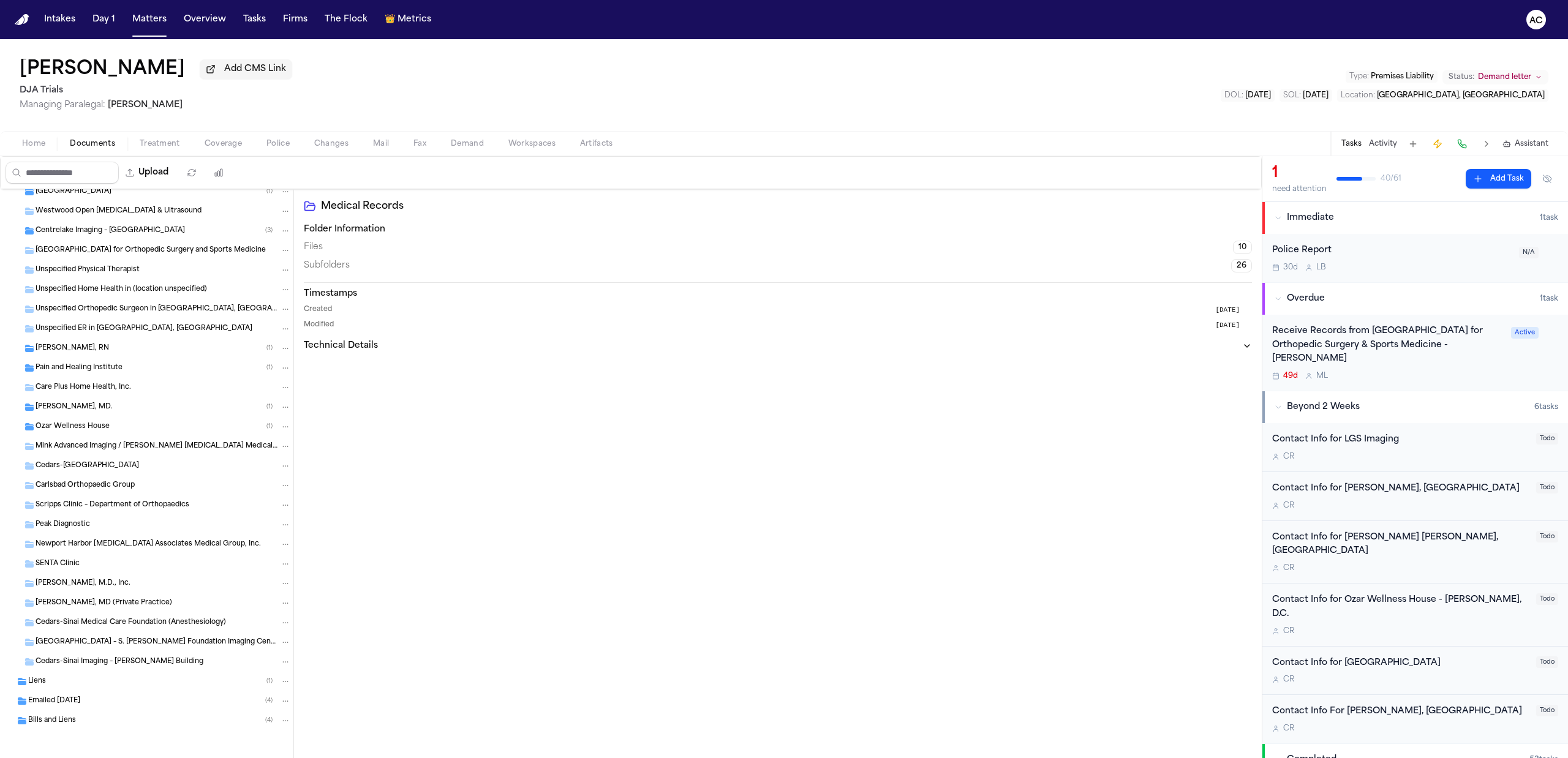
click at [101, 709] on div "Emailed 3/10/25 ( 4 )" at bounding box center [146, 702] width 293 height 20
click at [96, 704] on div "Emailed 3/10/25 ( 4 )" at bounding box center [160, 701] width 263 height 11
click at [98, 716] on div "Bills and Liens ( 4 )" at bounding box center [160, 721] width 263 height 11
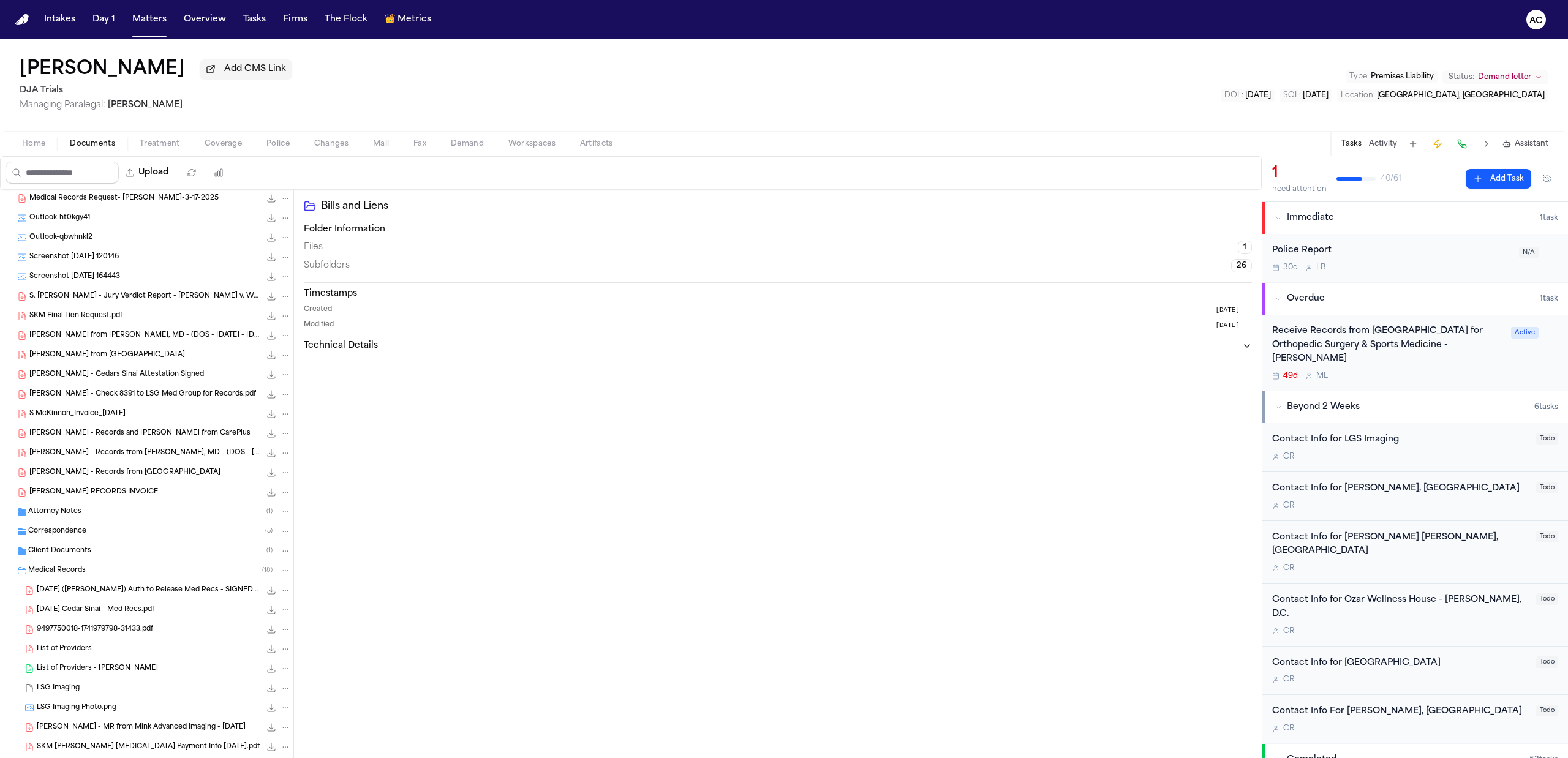
scroll to position [154, 0]
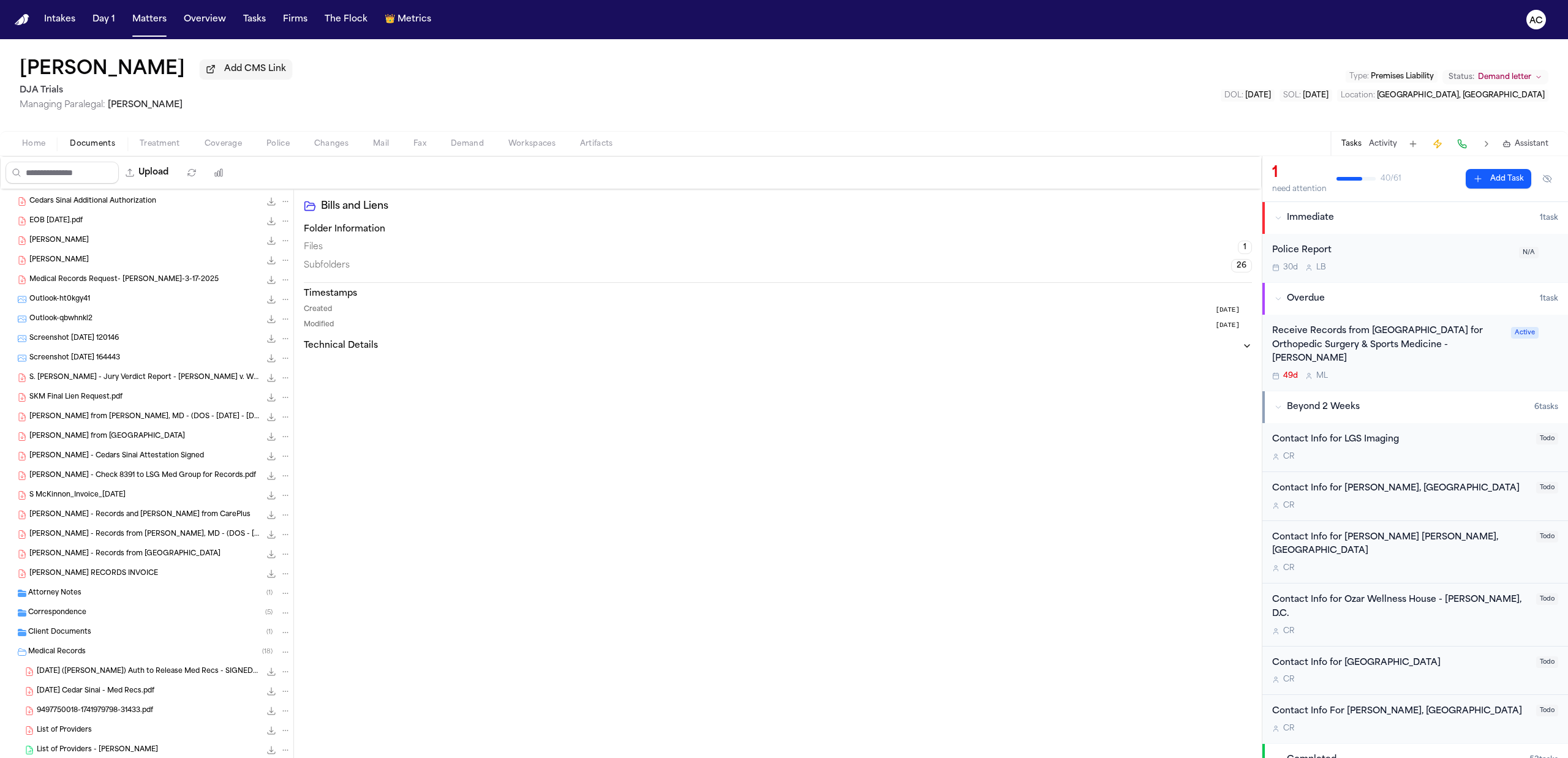
click at [155, 423] on span "S. McKinnon - Bills from Cory Waldman, MD - (DOS - 09.04.24 - 03.31.25)" at bounding box center [144, 417] width 231 height 11
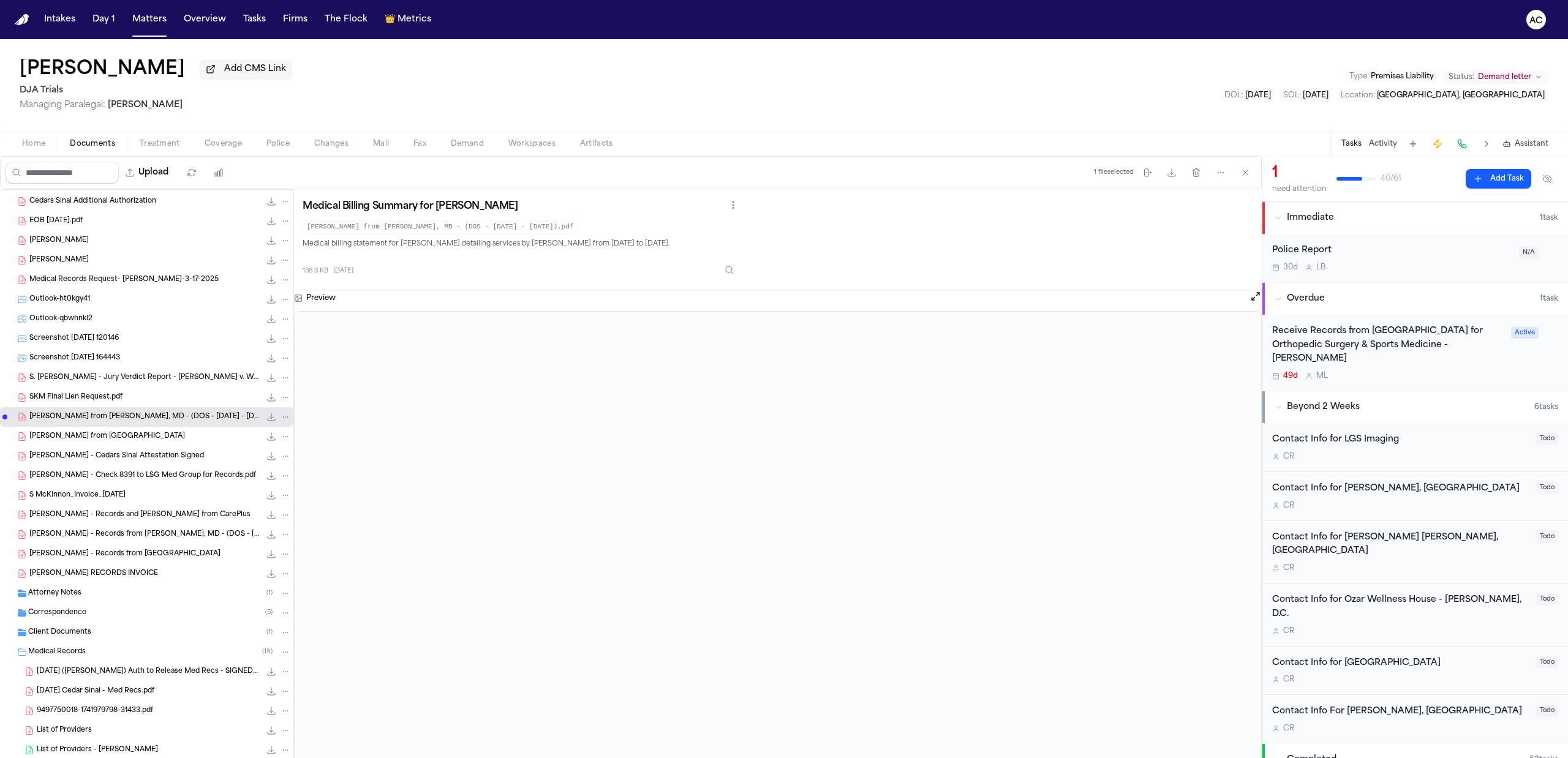
click at [95, 279] on span "Medical Records Request- Sheilah McKinnon-3-17-2025" at bounding box center [124, 280] width 189 height 11
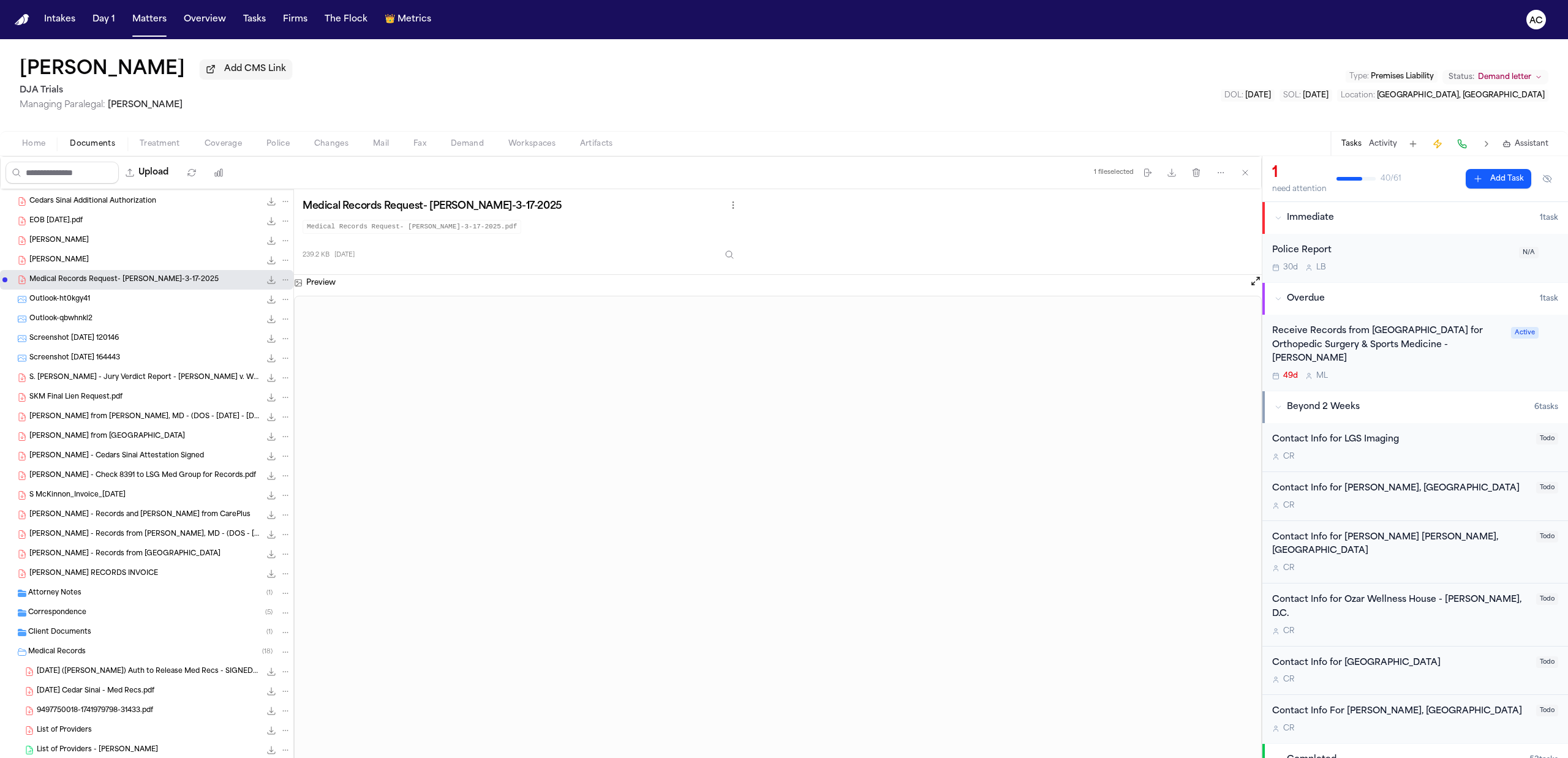
click at [1383, 334] on div "Receive Records from West Coast Center for Orthopedic Surgery & Sports Medicine…" at bounding box center [1388, 345] width 232 height 42
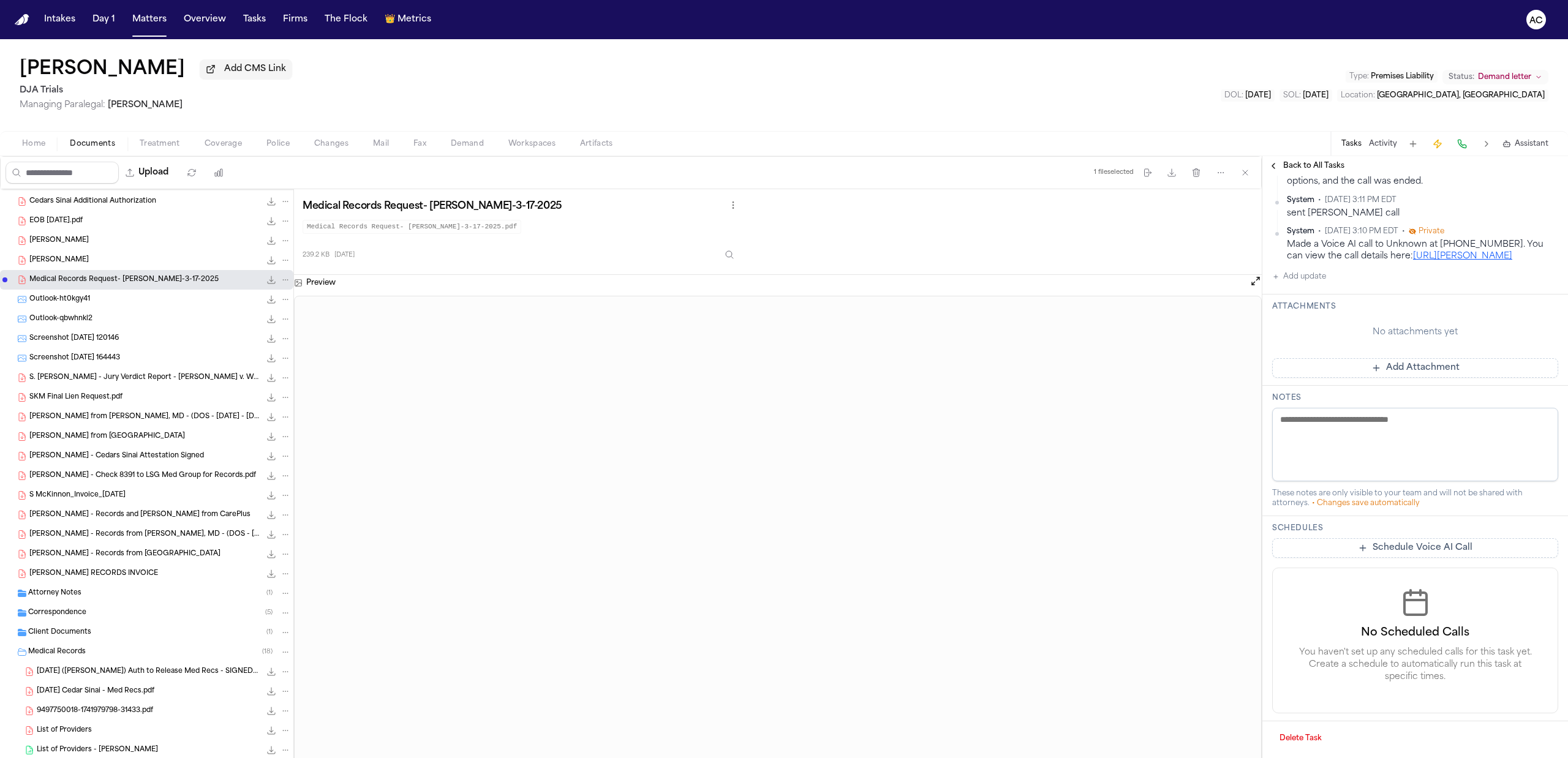
scroll to position [1633, 0]
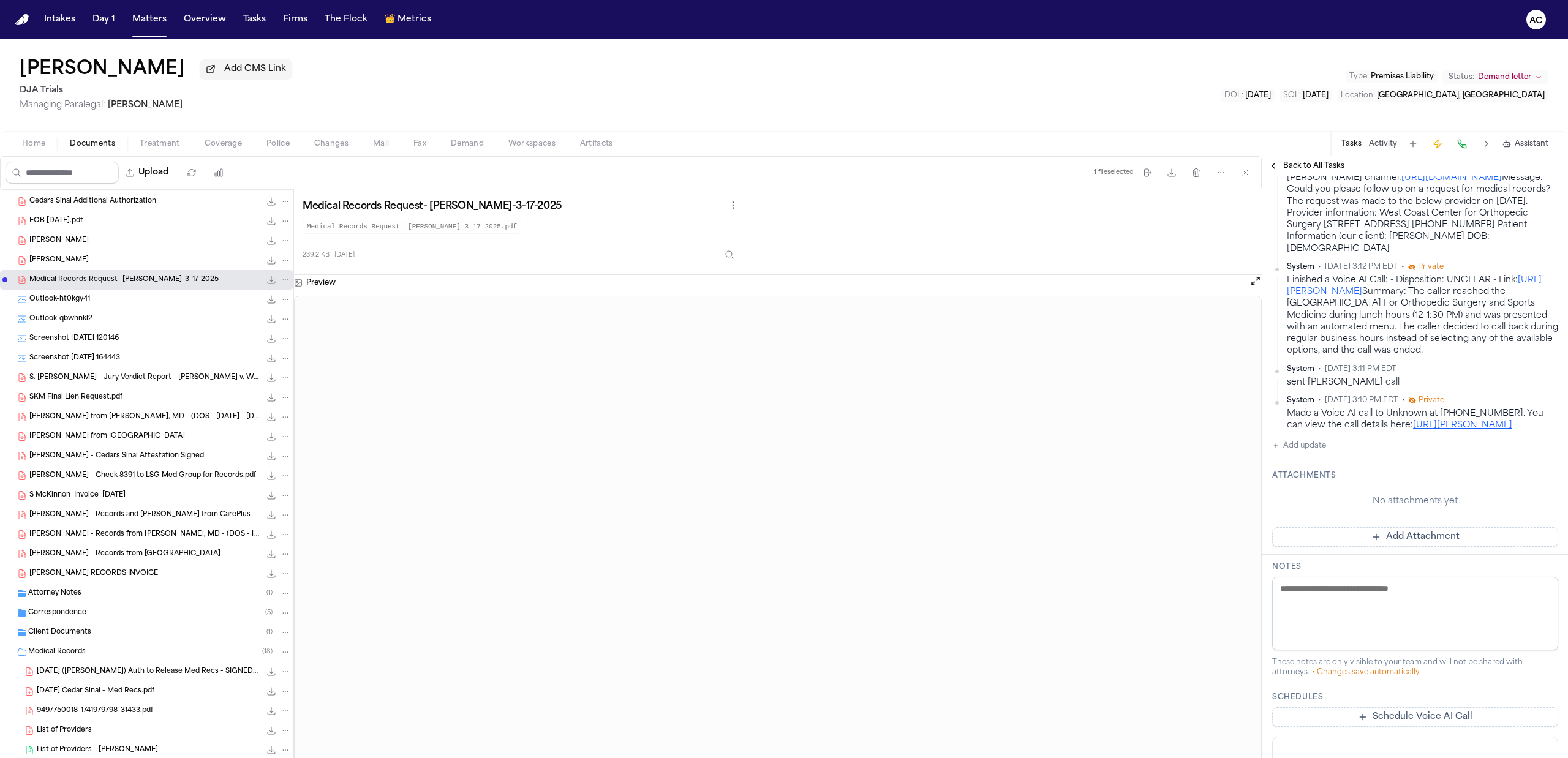
click at [1307, 453] on button "Add update" at bounding box center [1299, 446] width 53 height 14
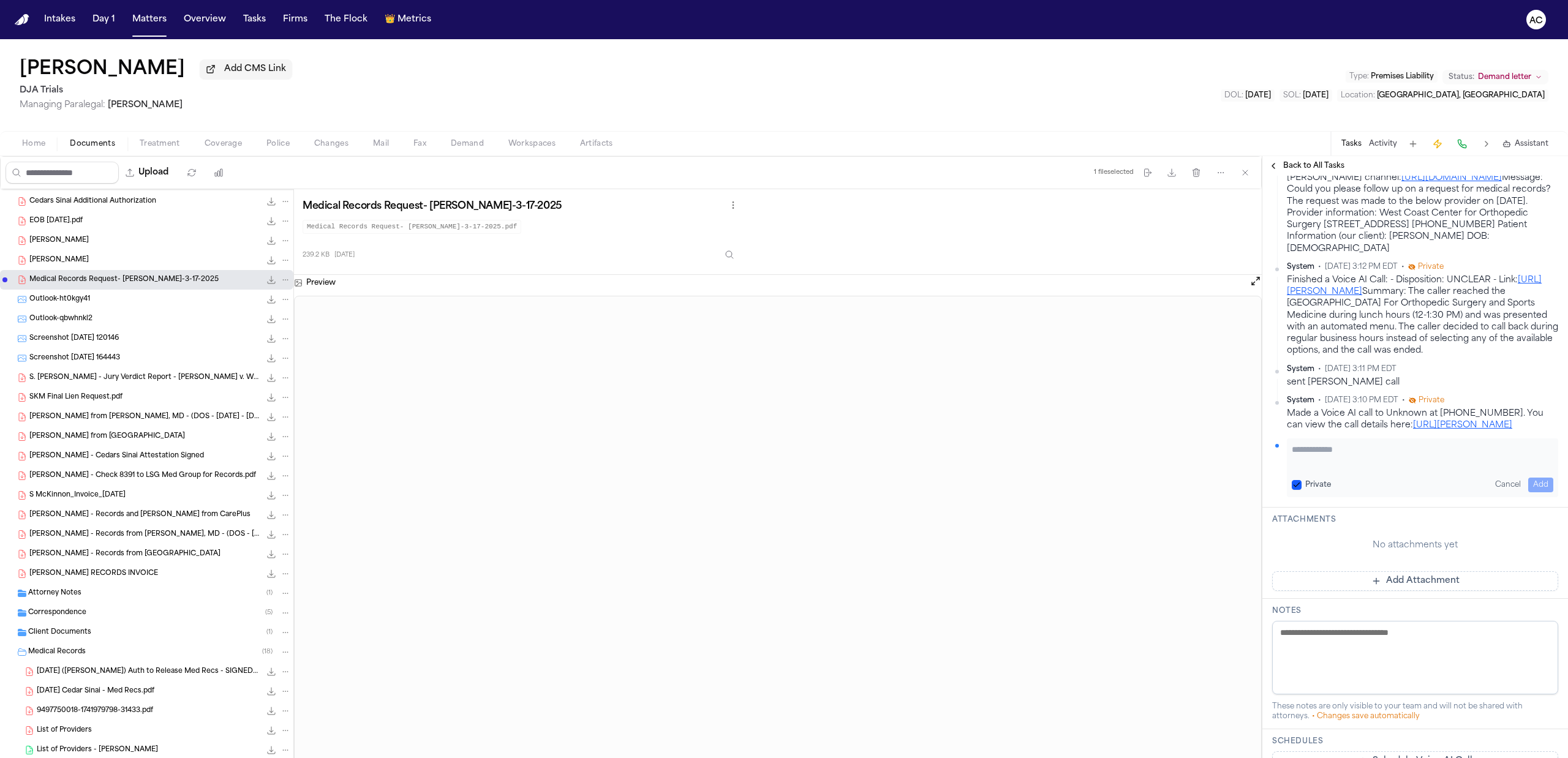
click at [1355, 468] on textarea "Add your update" at bounding box center [1422, 455] width 261 height 24
type textarea "**********"
click at [1533, 492] on button "Add" at bounding box center [1540, 485] width 25 height 14
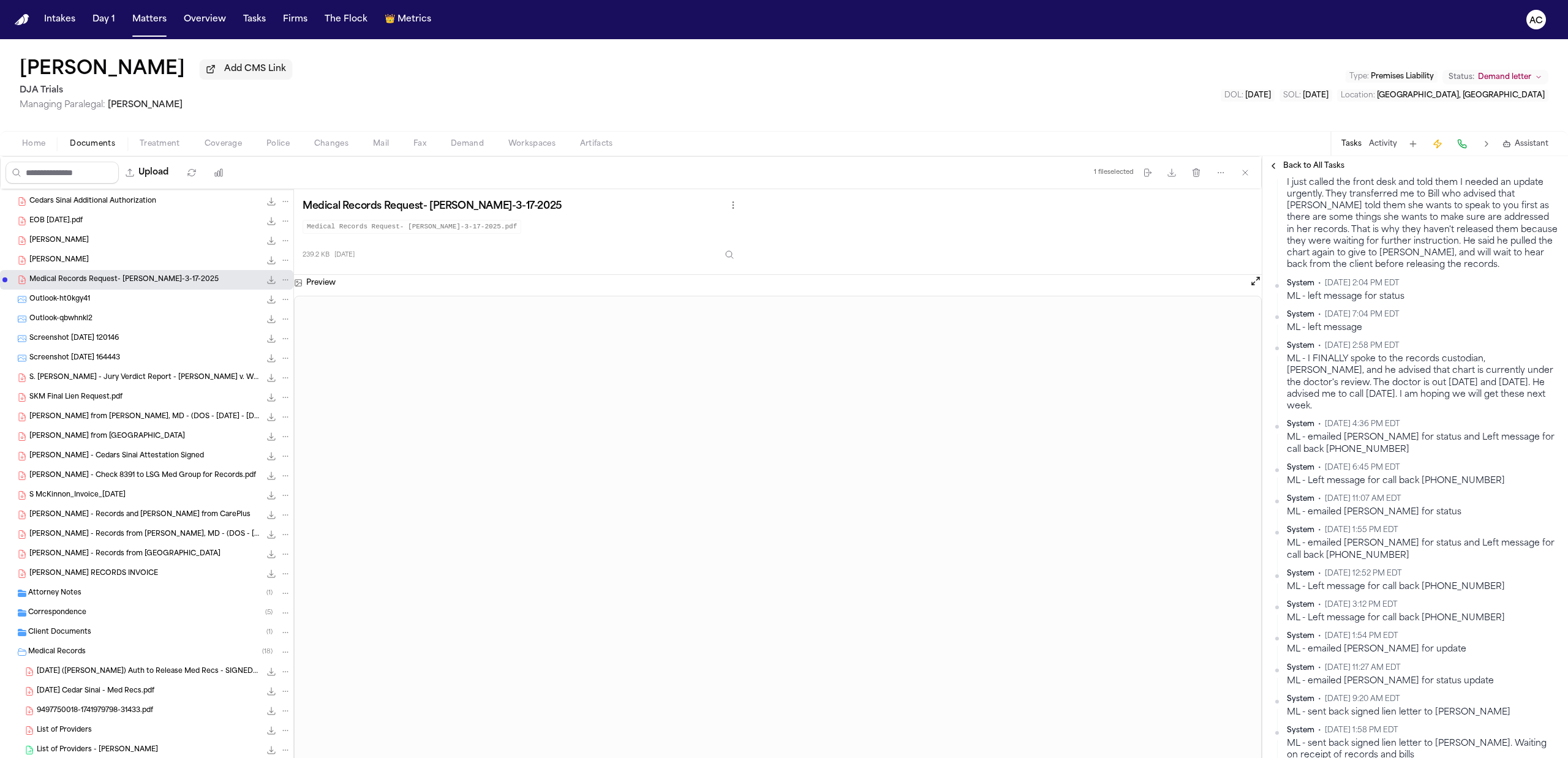
scroll to position [125, 0]
